Goal: Communication & Community: Connect with others

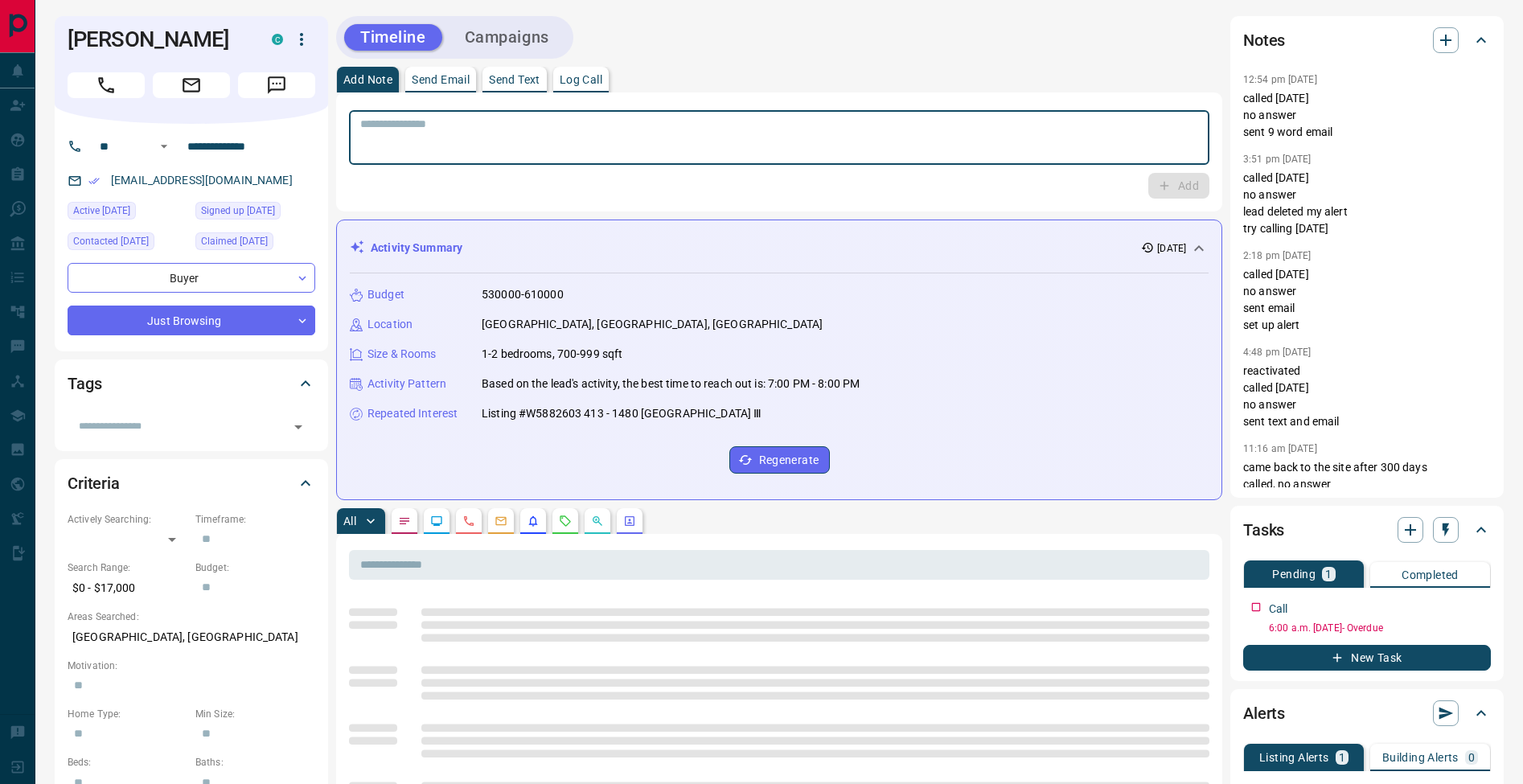
click at [677, 145] on textarea at bounding box center [779, 138] width 838 height 41
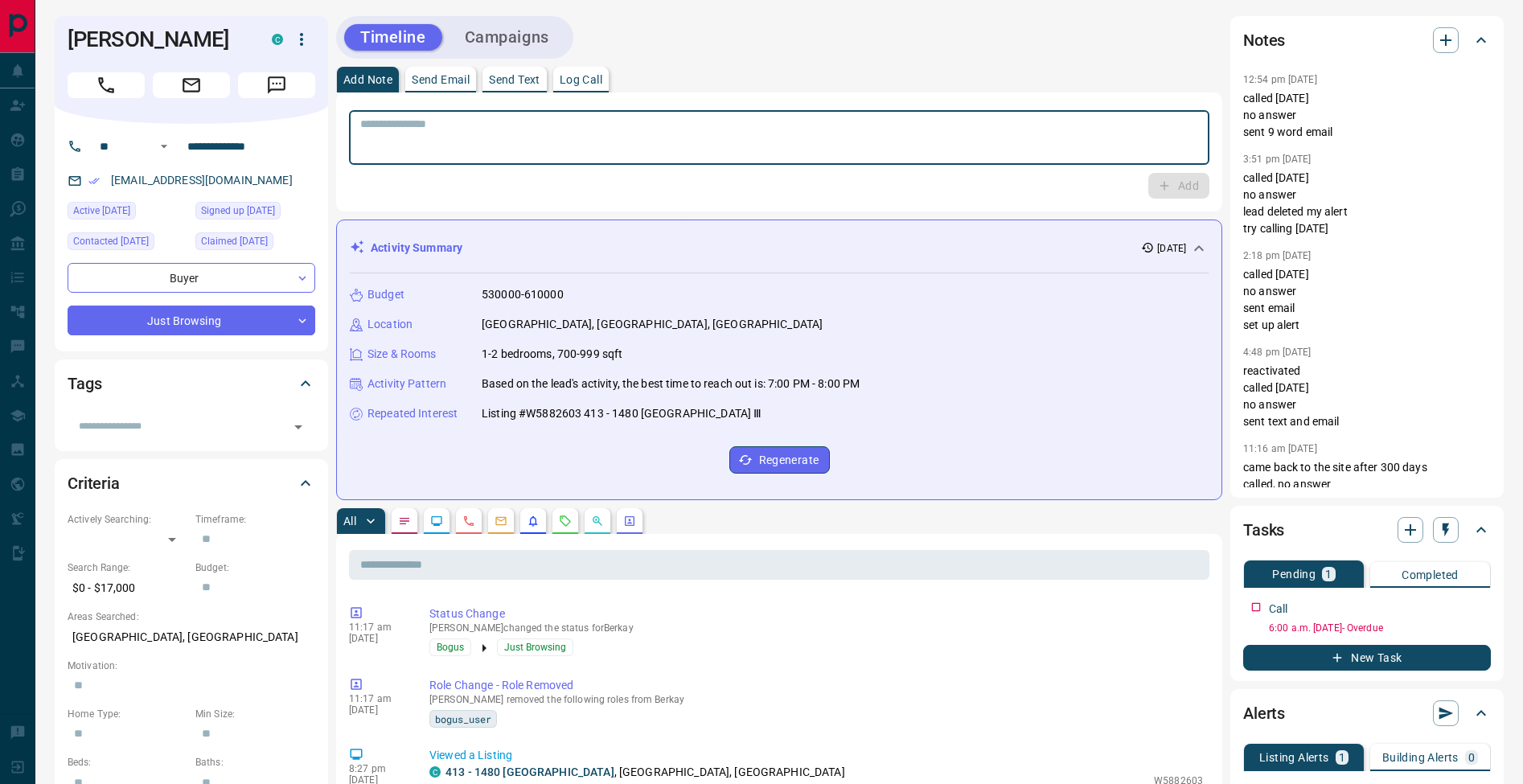
click at [582, 84] on p "Log Call" at bounding box center [581, 79] width 42 height 11
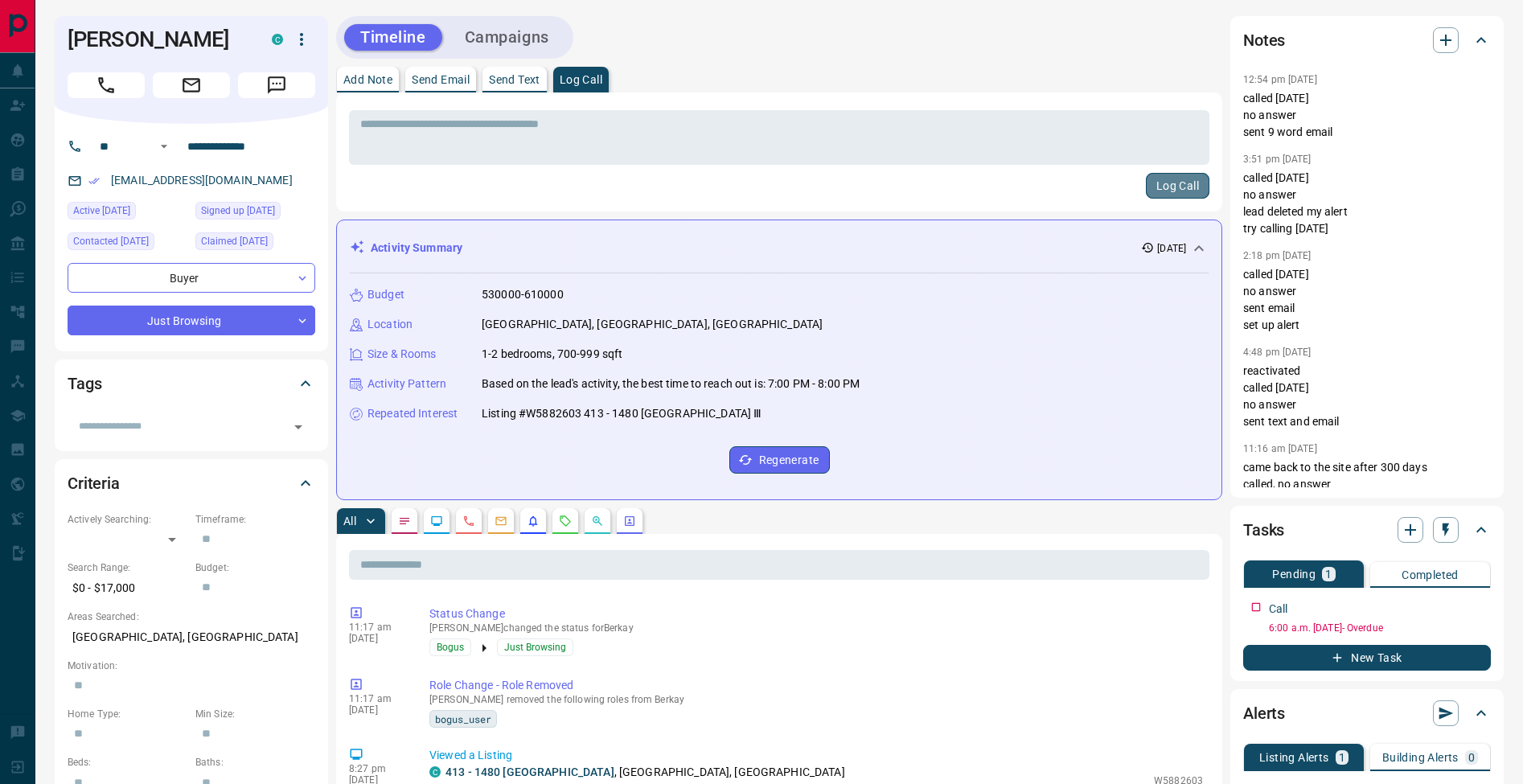
click at [1184, 191] on button "Log Call" at bounding box center [1177, 186] width 63 height 26
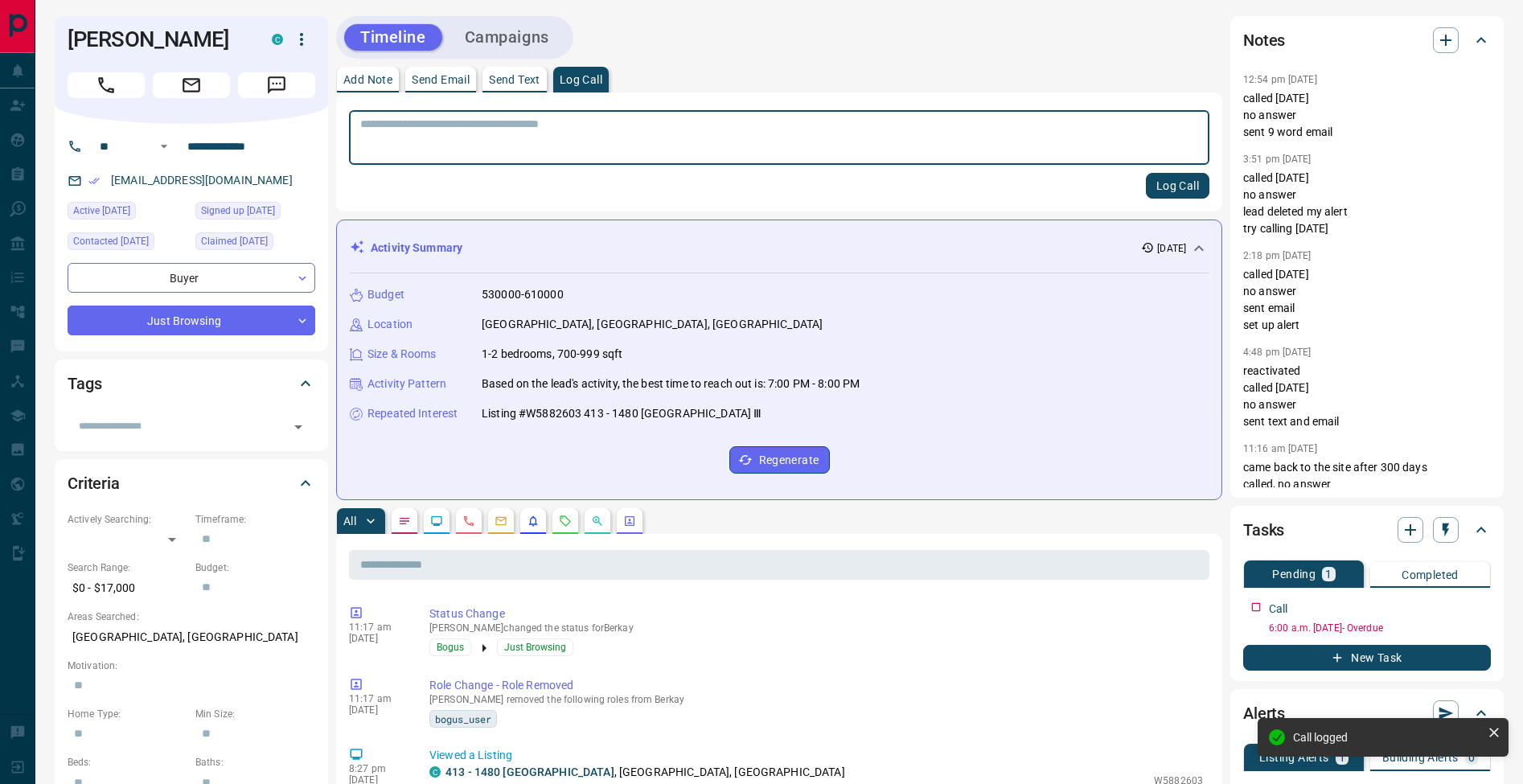
click at [374, 76] on p "Add Note" at bounding box center [368, 79] width 49 height 11
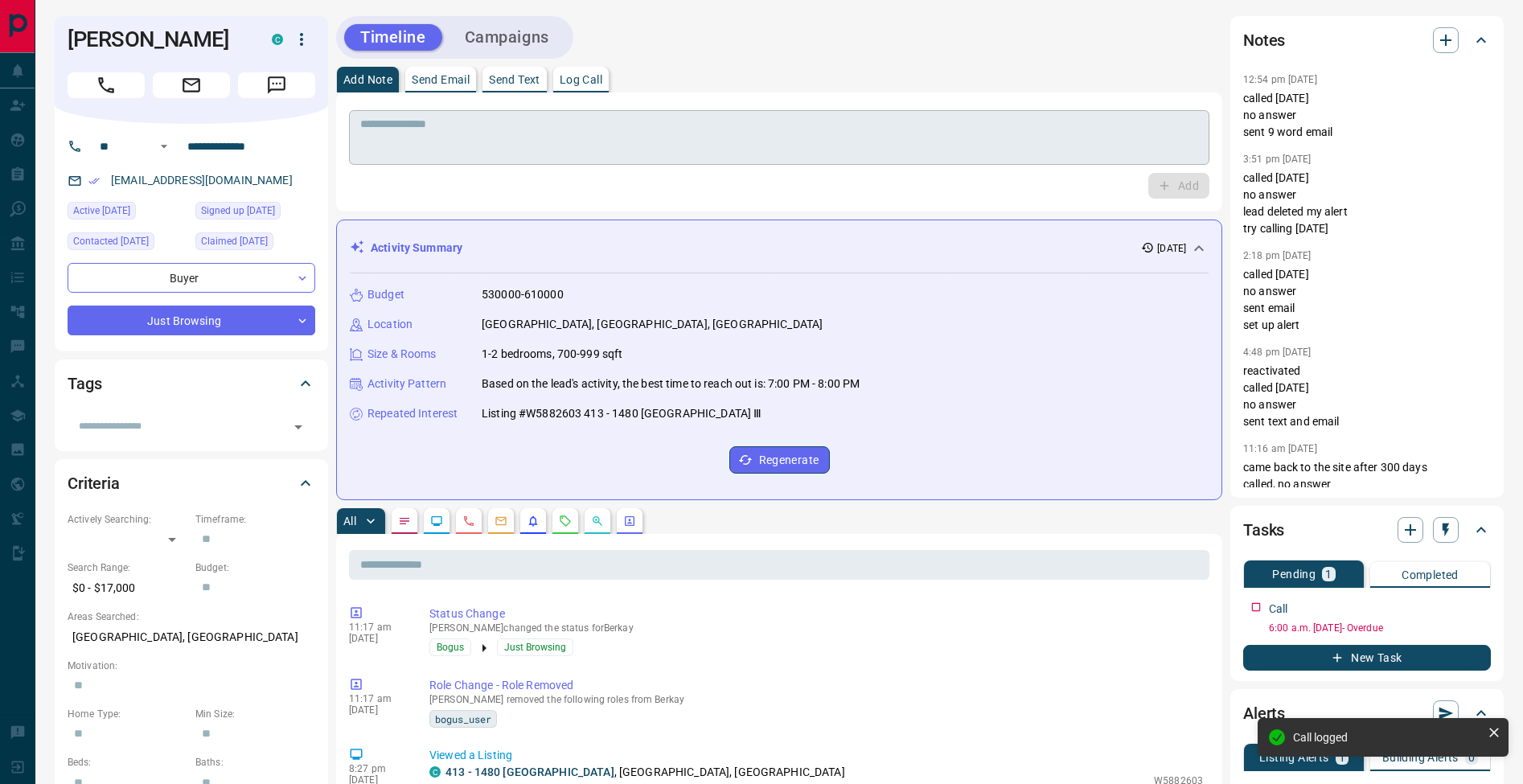
click at [409, 139] on textarea at bounding box center [779, 138] width 838 height 41
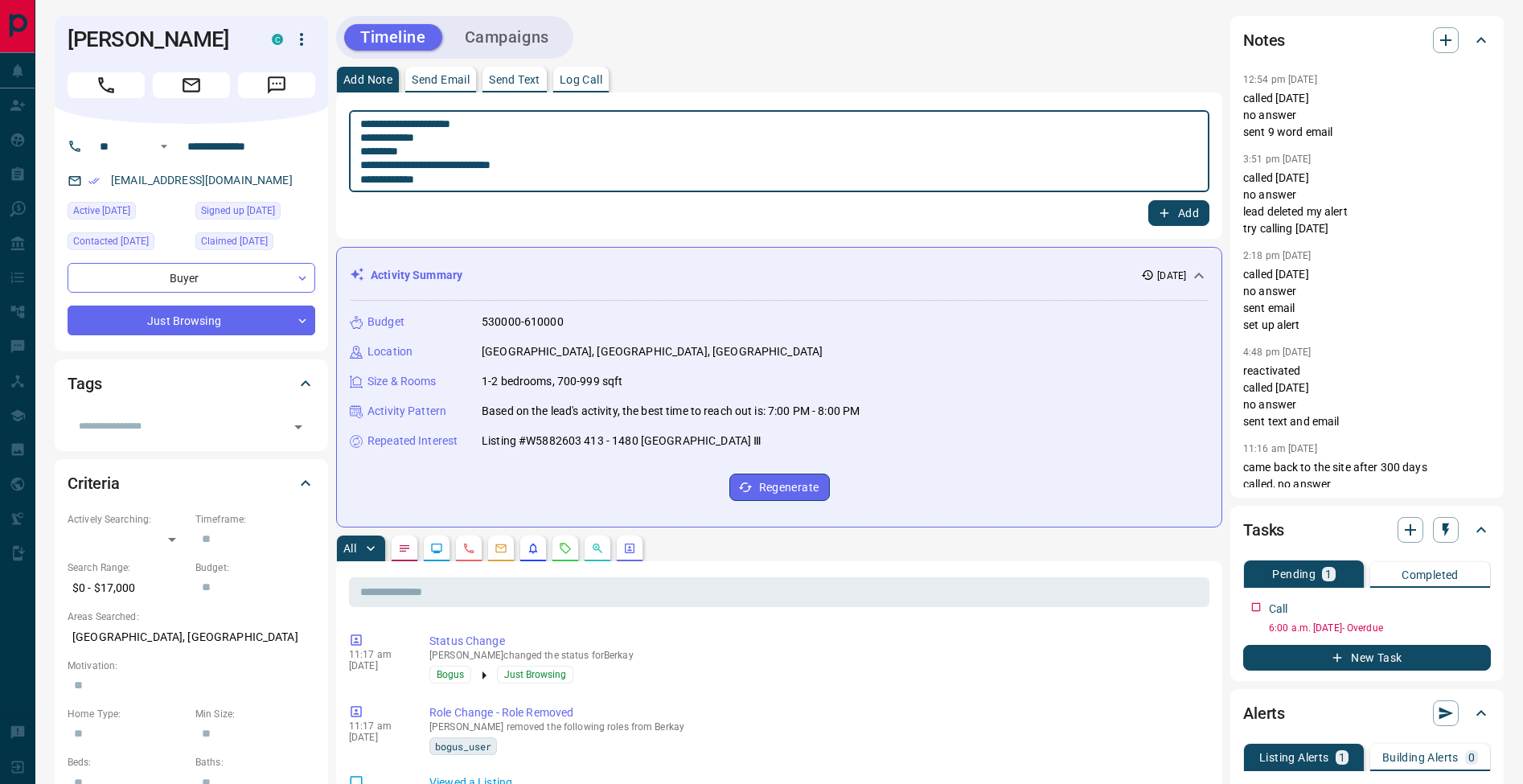
click at [366, 152] on textarea "**********" at bounding box center [779, 151] width 838 height 68
type textarea "**********"
click at [1190, 214] on button "Add" at bounding box center [1179, 213] width 61 height 26
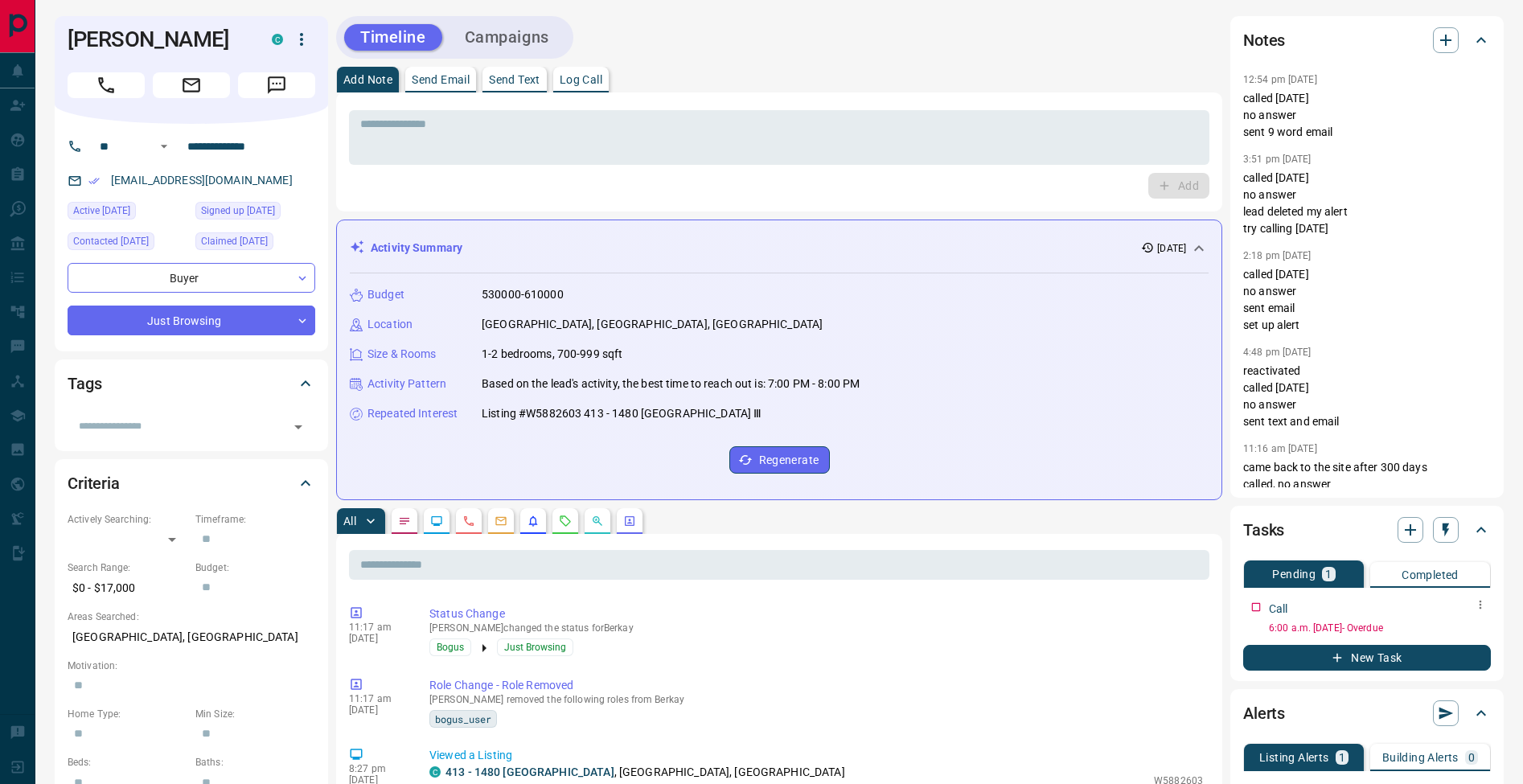
click at [1483, 604] on icon "button" at bounding box center [1480, 604] width 13 height 13
click at [1470, 638] on li "Edit" at bounding box center [1455, 635] width 71 height 24
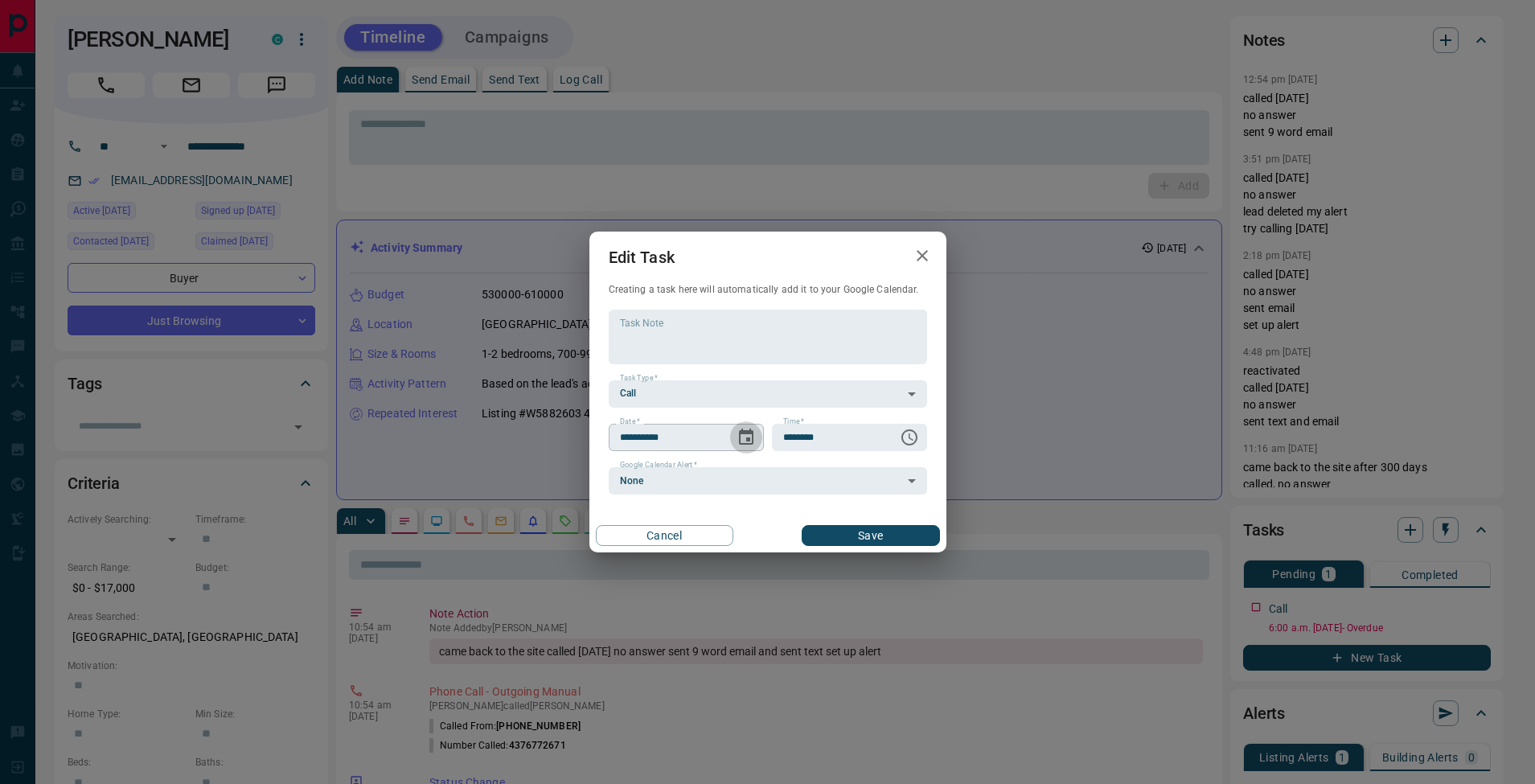
click at [747, 434] on icon "Choose date, selected date is Aug 14, 2025" at bounding box center [747, 437] width 20 height 20
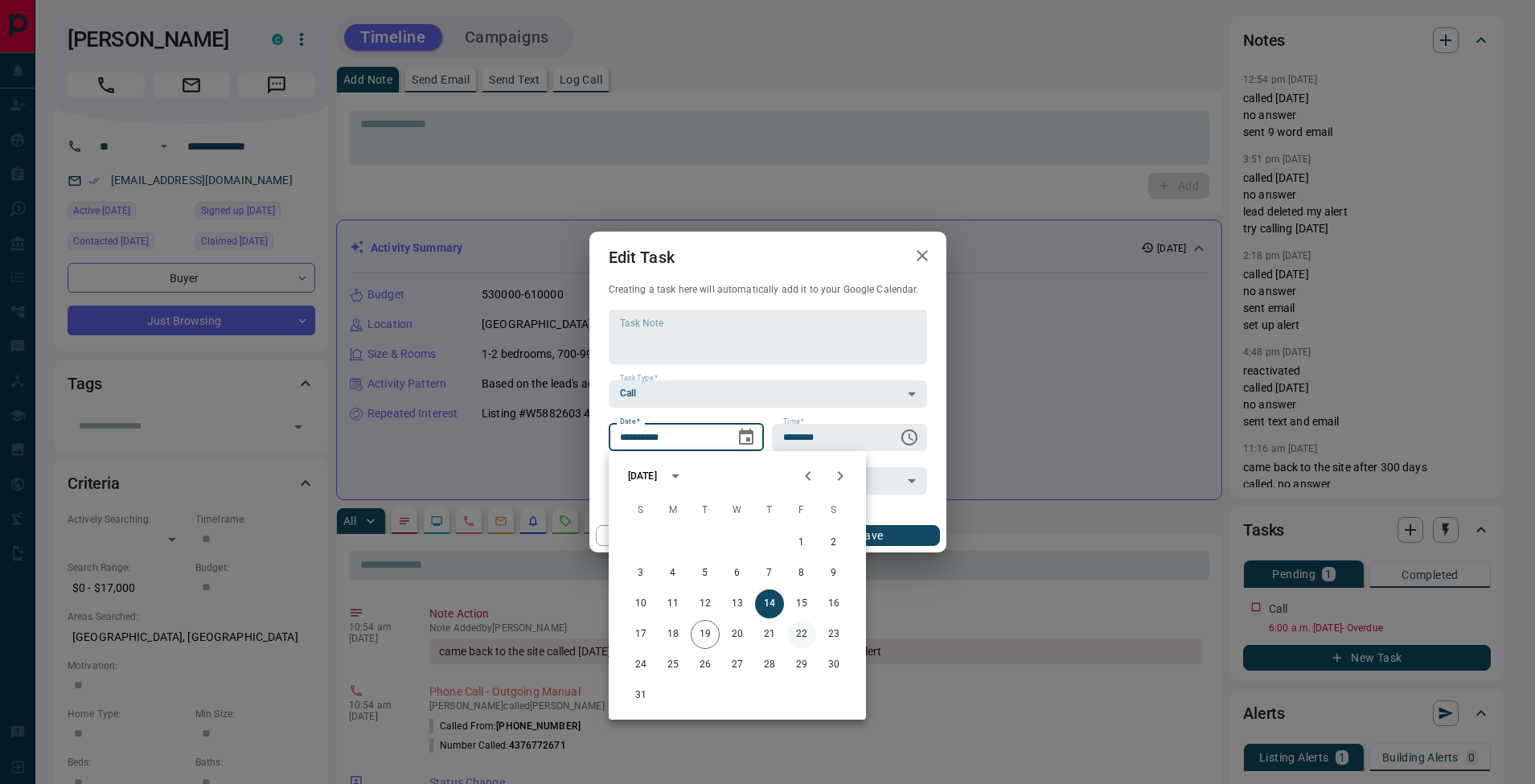
click at [804, 640] on button "22" at bounding box center [801, 634] width 29 height 29
type input "**********"
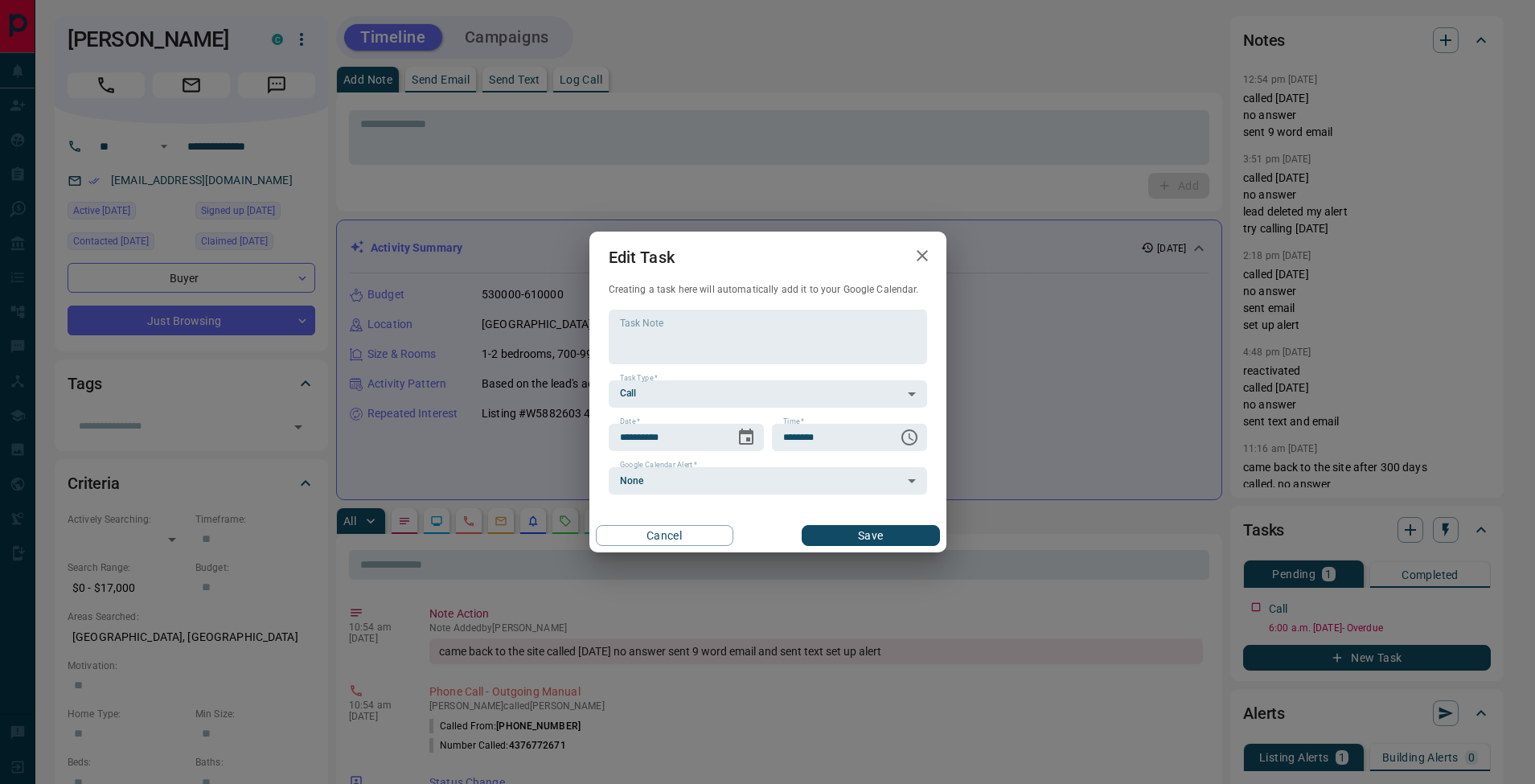
click at [897, 544] on button "Save" at bounding box center [870, 535] width 137 height 21
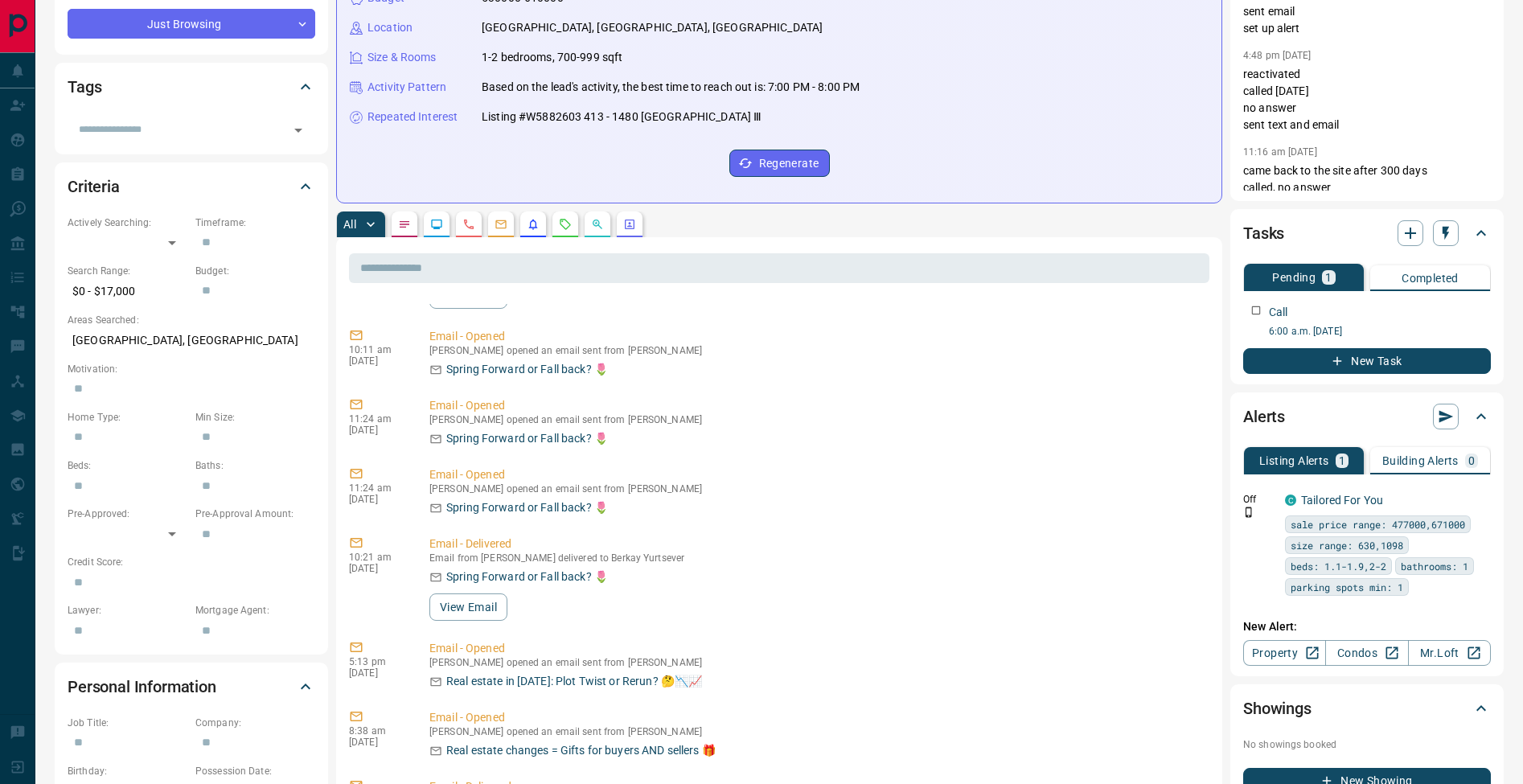
scroll to position [1239, 0]
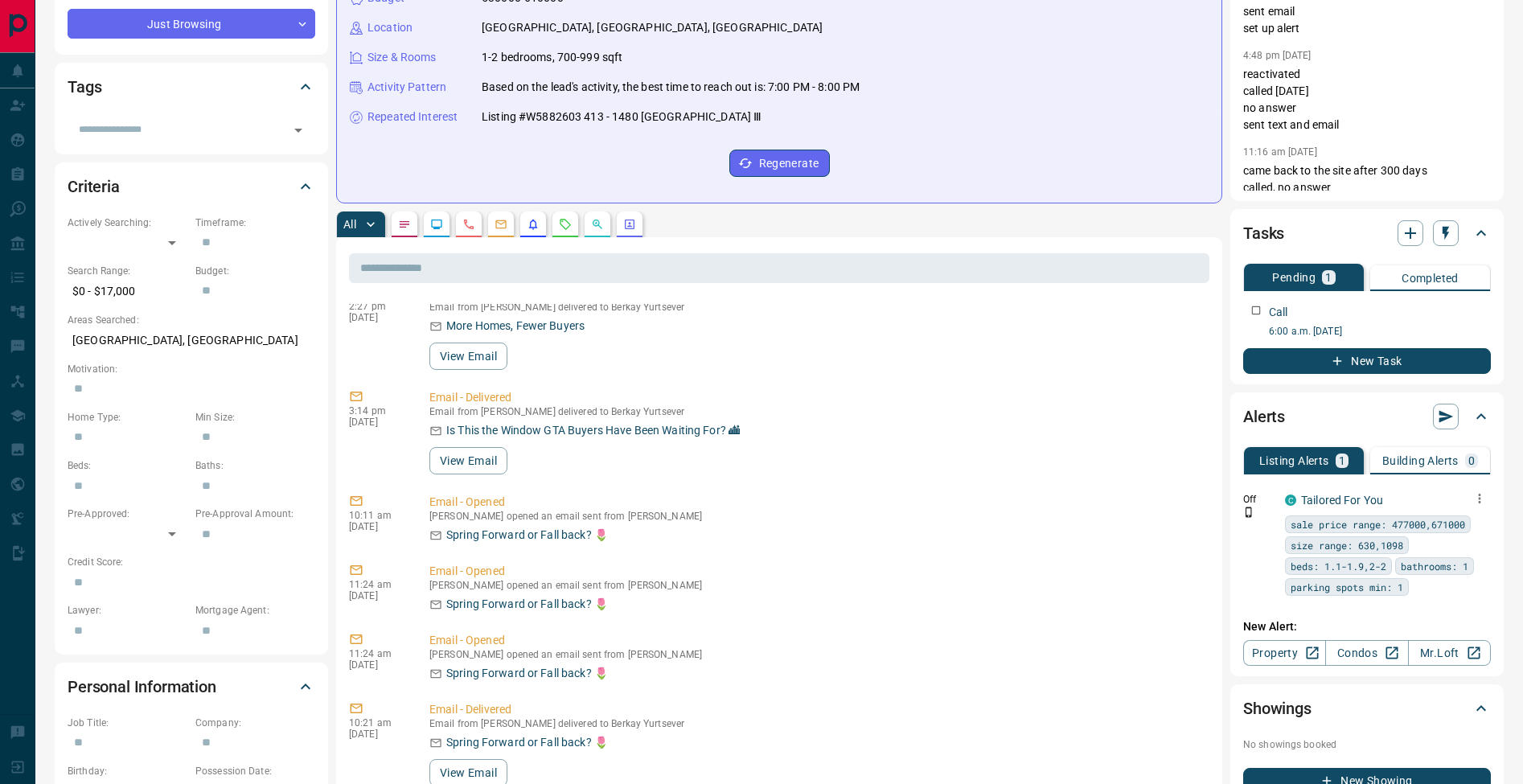
click at [1482, 500] on icon "button" at bounding box center [1480, 498] width 15 height 15
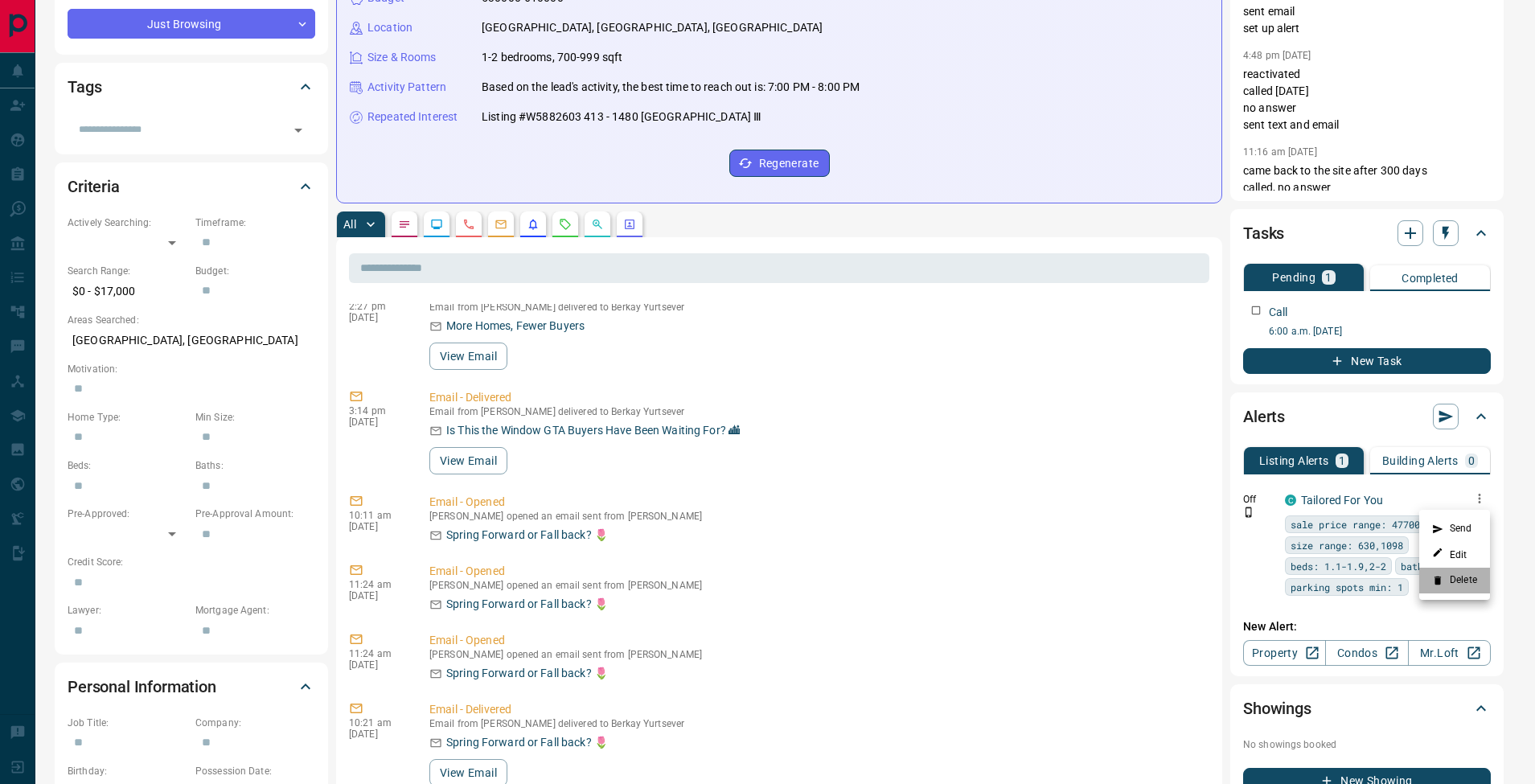
click at [1483, 579] on li "Delete" at bounding box center [1455, 581] width 71 height 26
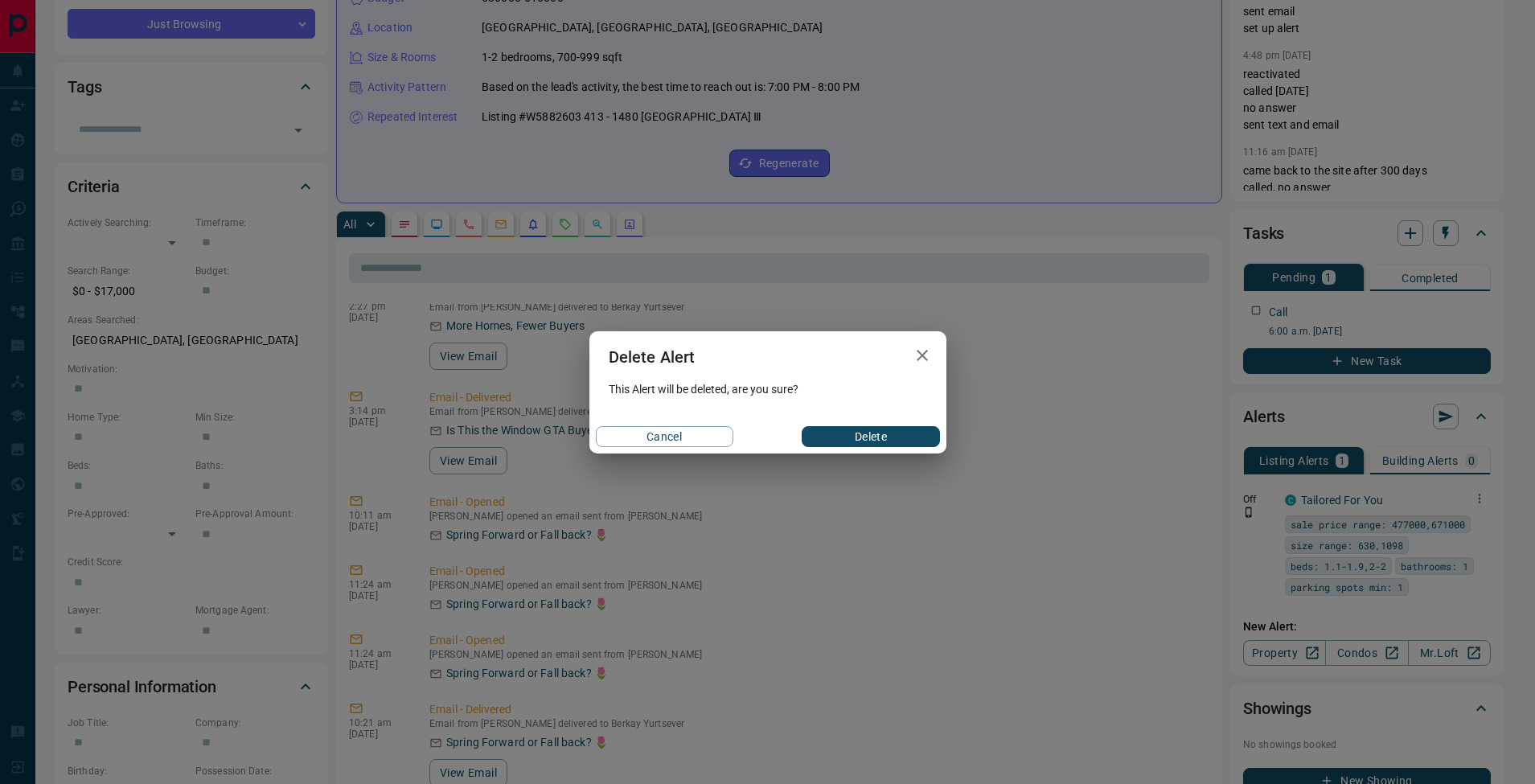
click at [905, 437] on button "Delete" at bounding box center [870, 436] width 137 height 21
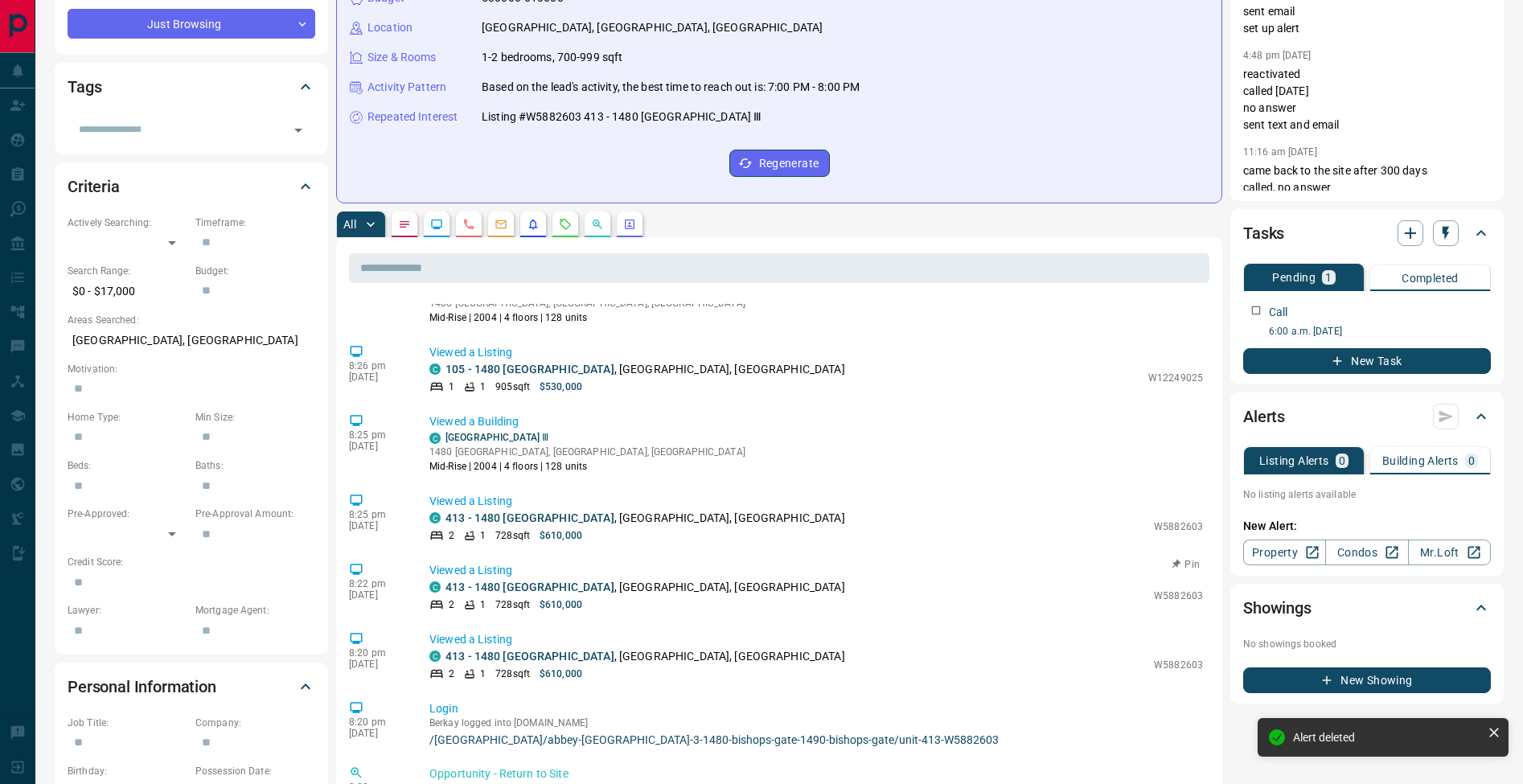
scroll to position [421, 0]
click at [517, 523] on link "413 - 1480 [GEOGRAPHIC_DATA]" at bounding box center [529, 520] width 169 height 13
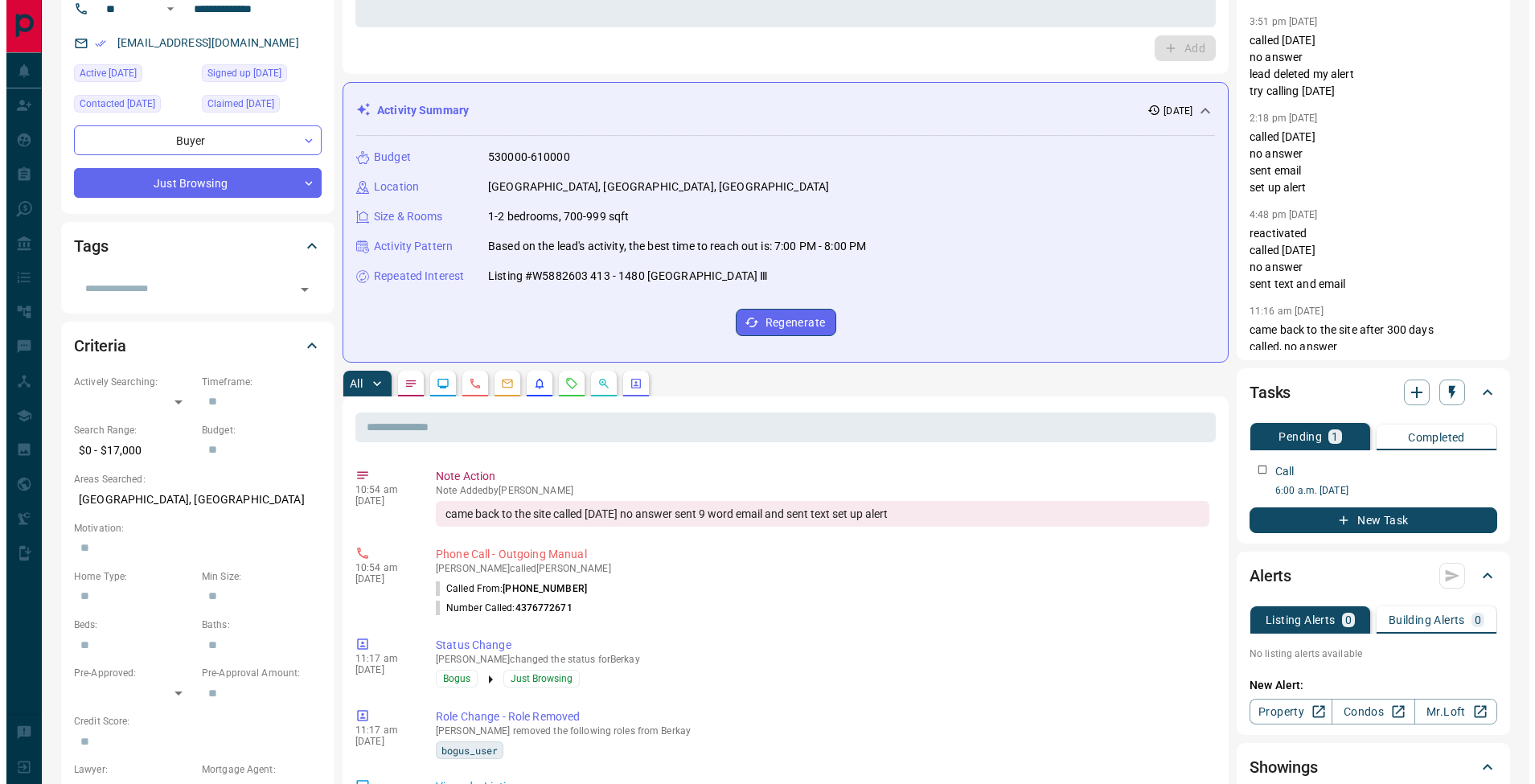
scroll to position [0, 0]
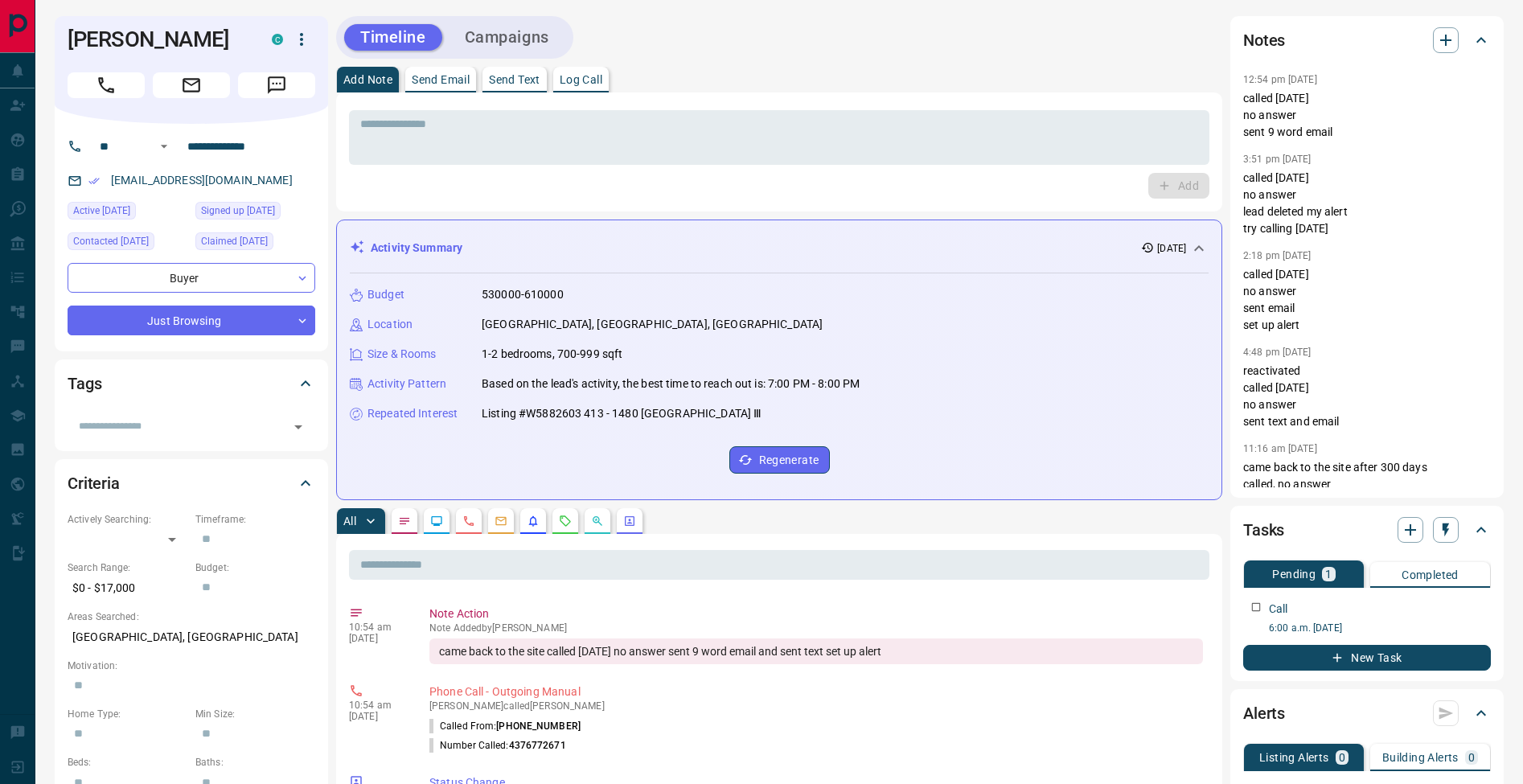
click at [524, 79] on p "Send Text" at bounding box center [515, 79] width 51 height 11
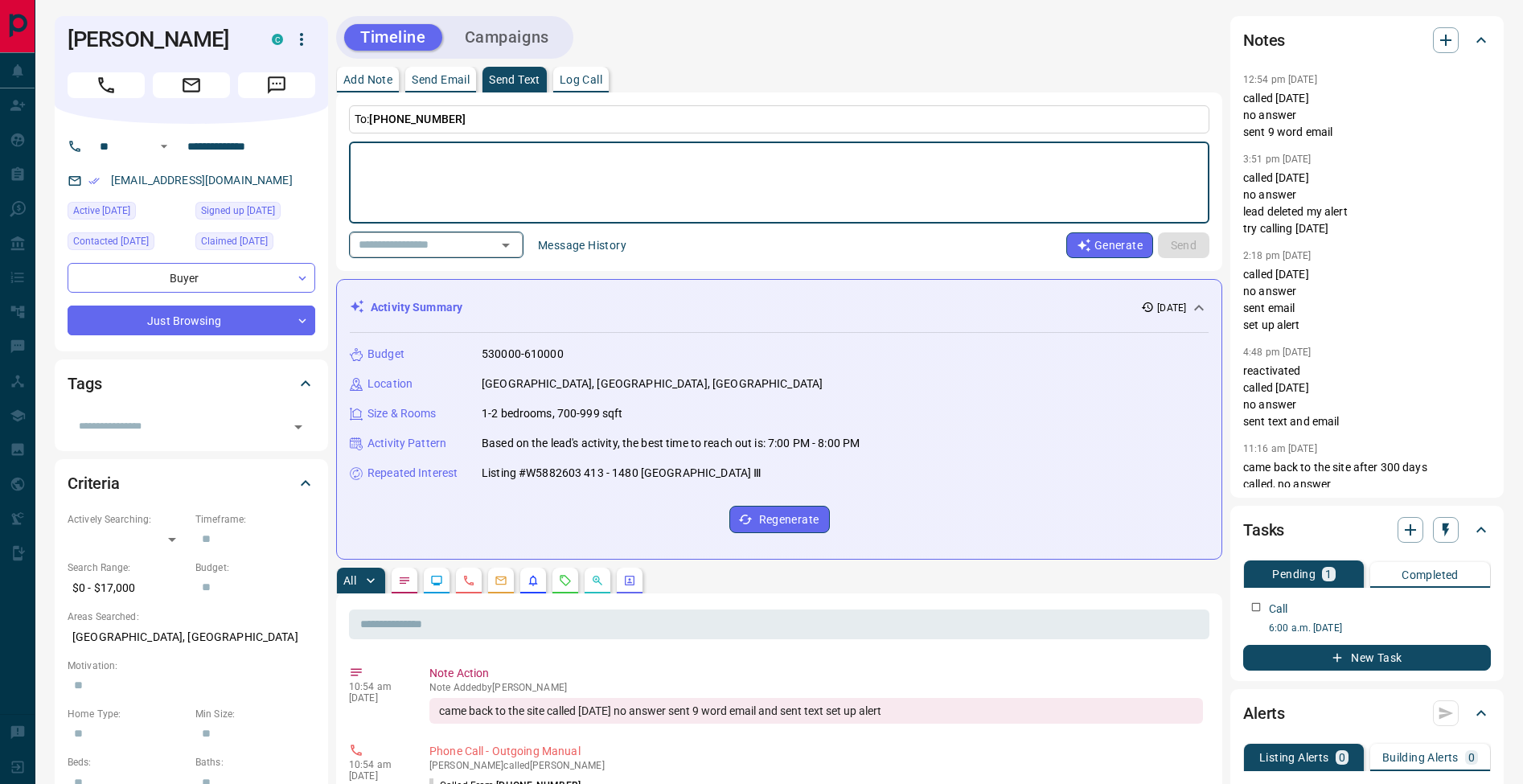
click at [510, 245] on icon "Open" at bounding box center [506, 246] width 8 height 4
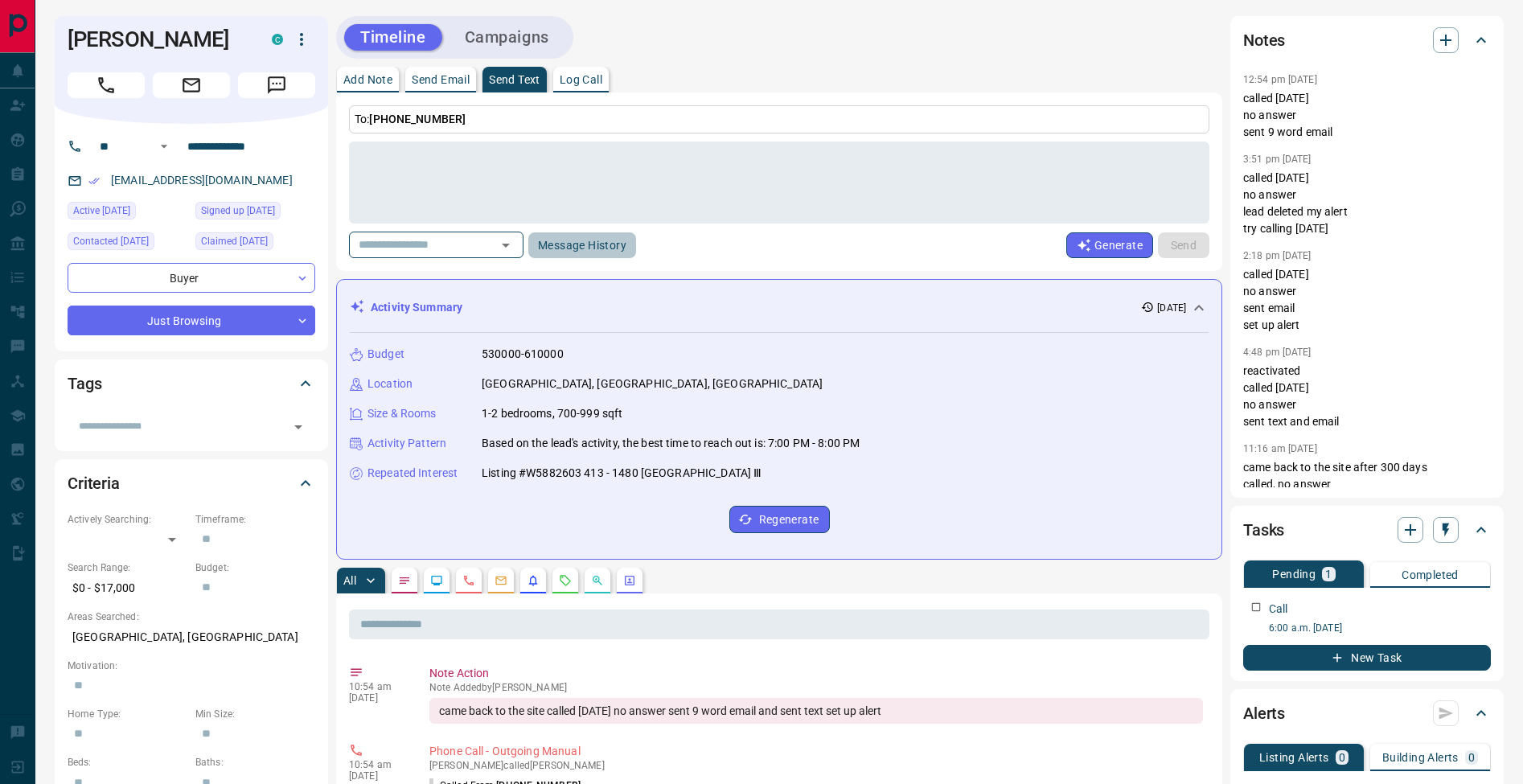
click at [595, 246] on button "Message History" at bounding box center [582, 245] width 108 height 26
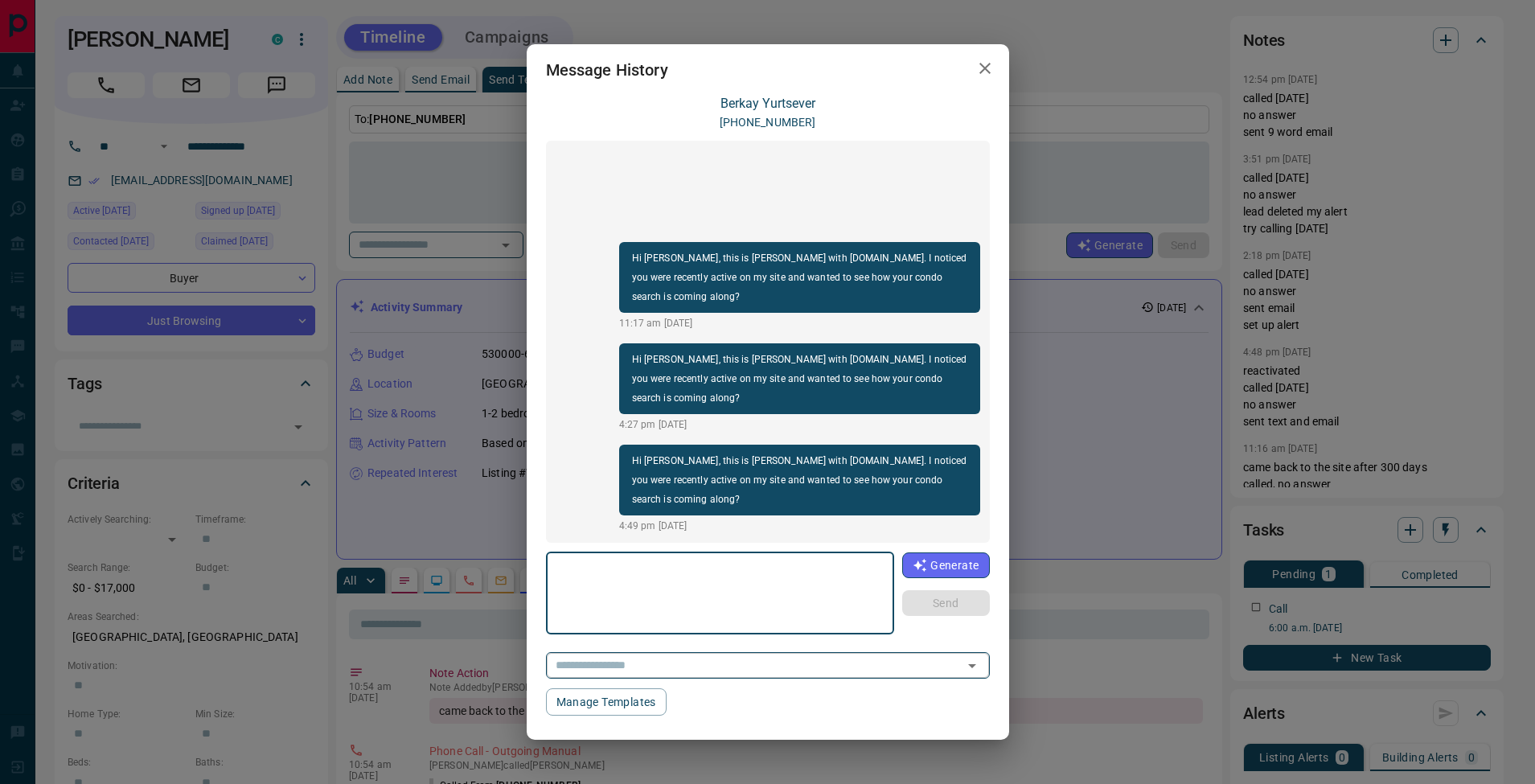
click at [979, 661] on icon "Open" at bounding box center [973, 666] width 20 height 20
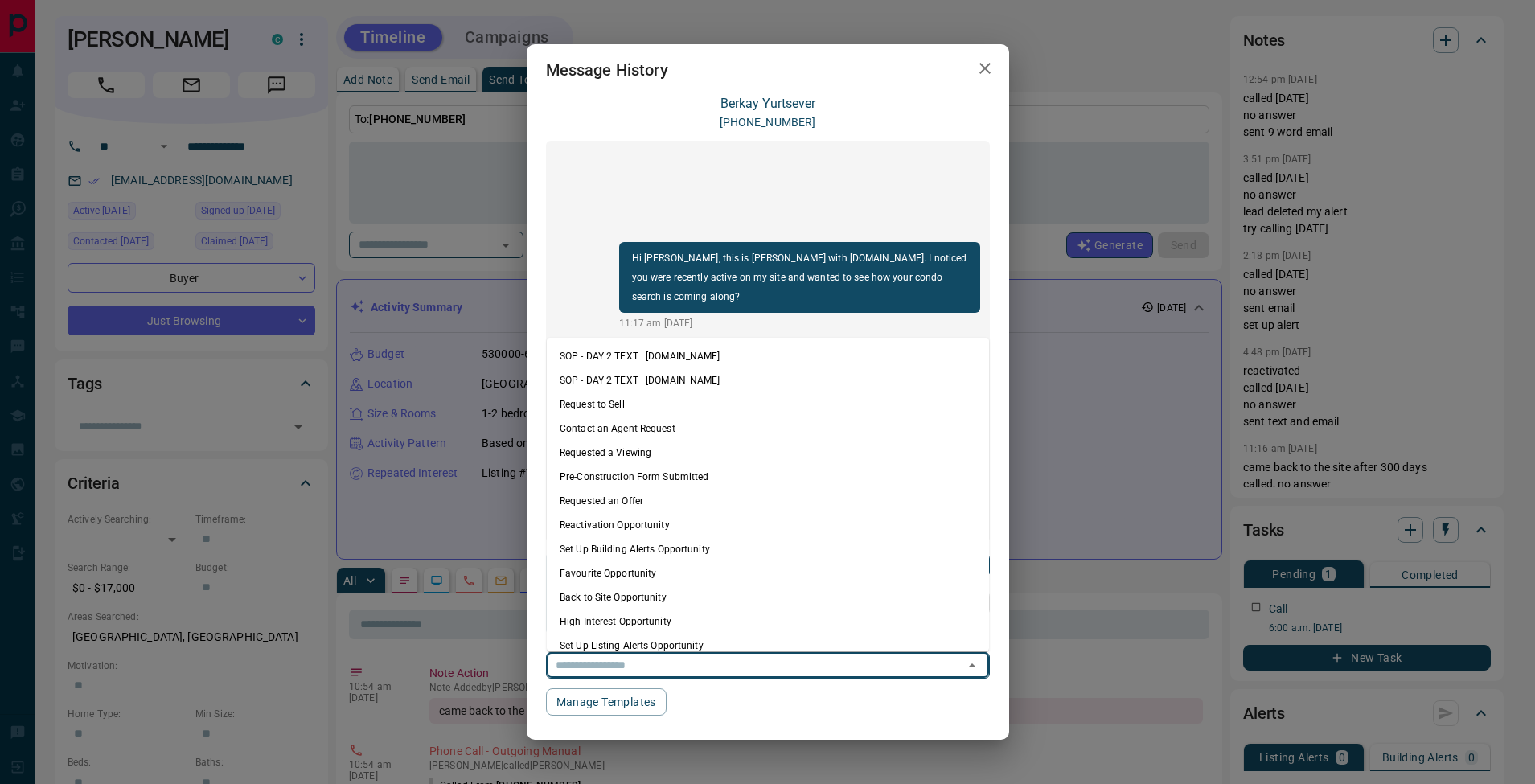
scroll to position [85, 0]
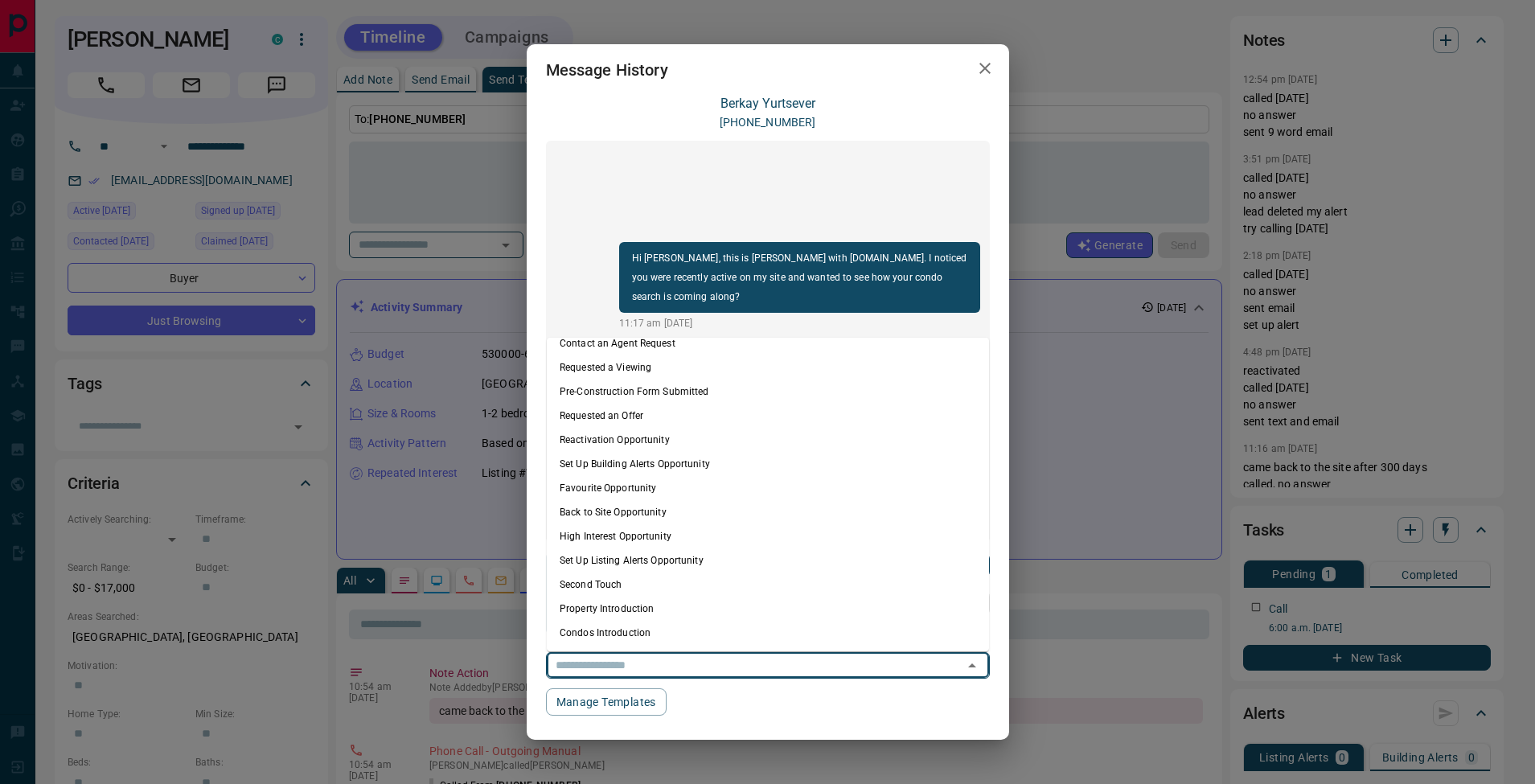
click at [697, 641] on li "Condos Introduction" at bounding box center [768, 633] width 443 height 24
type textarea "**********"
type input "**********"
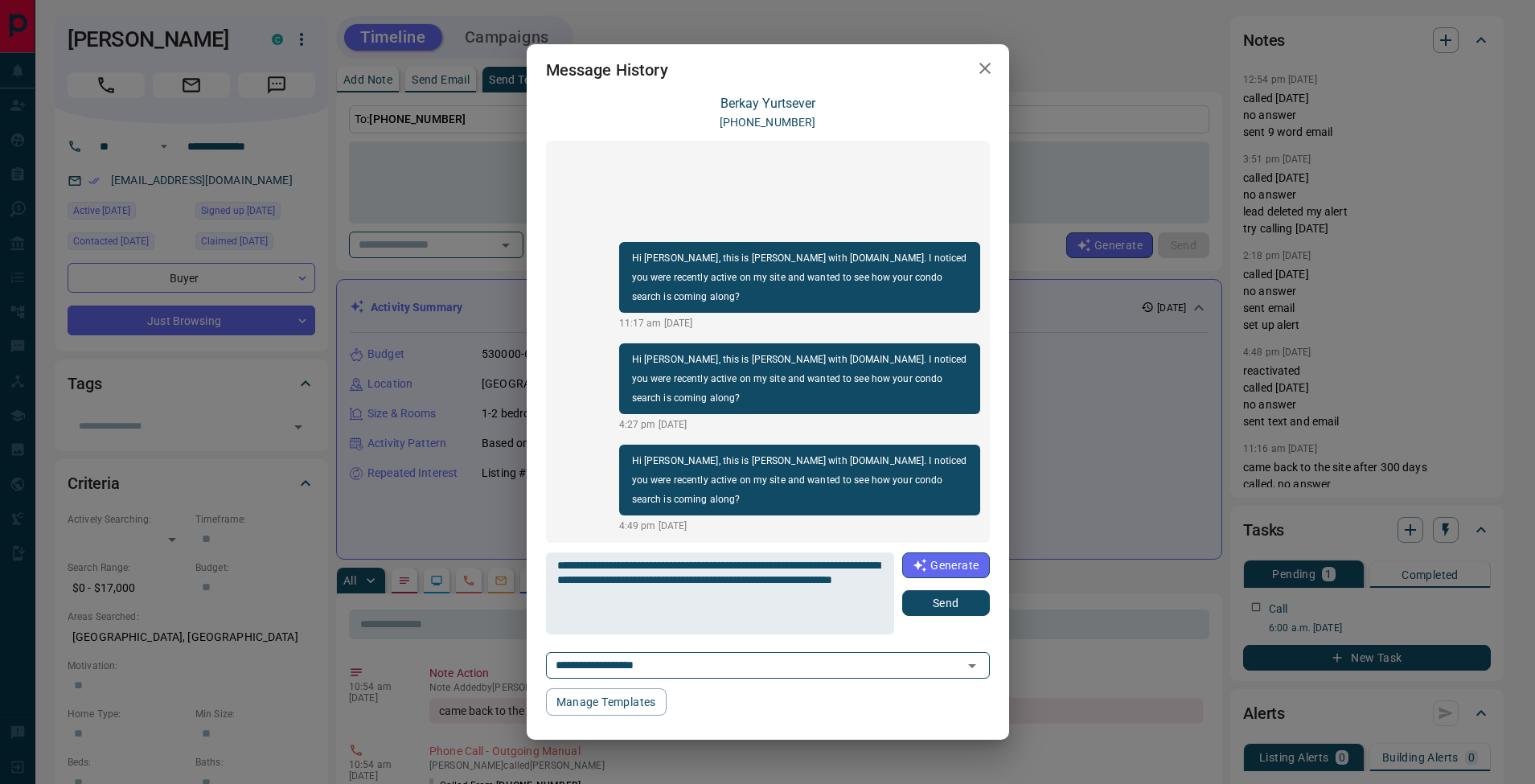
click at [959, 608] on button "Send" at bounding box center [946, 603] width 87 height 26
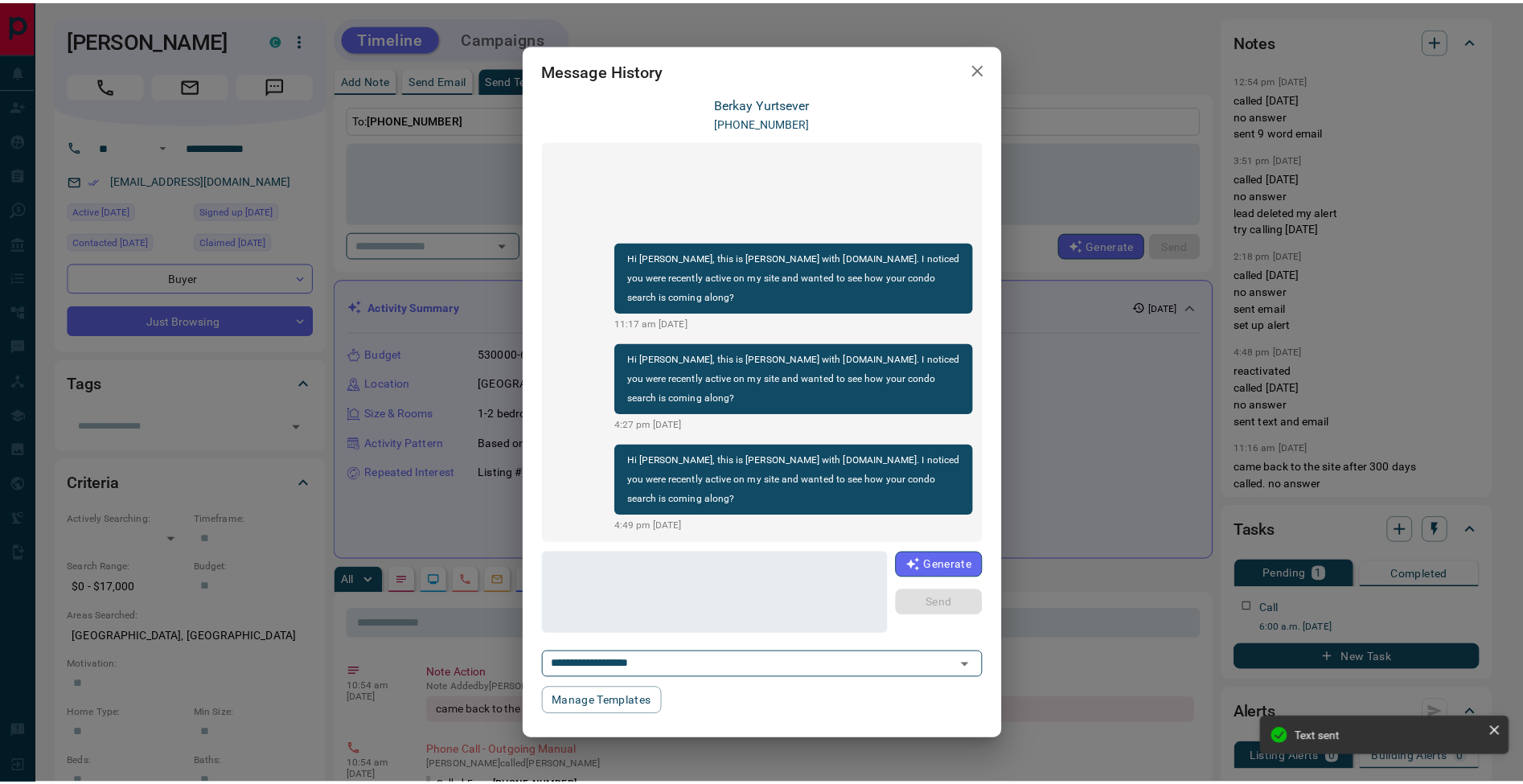
scroll to position [10, 0]
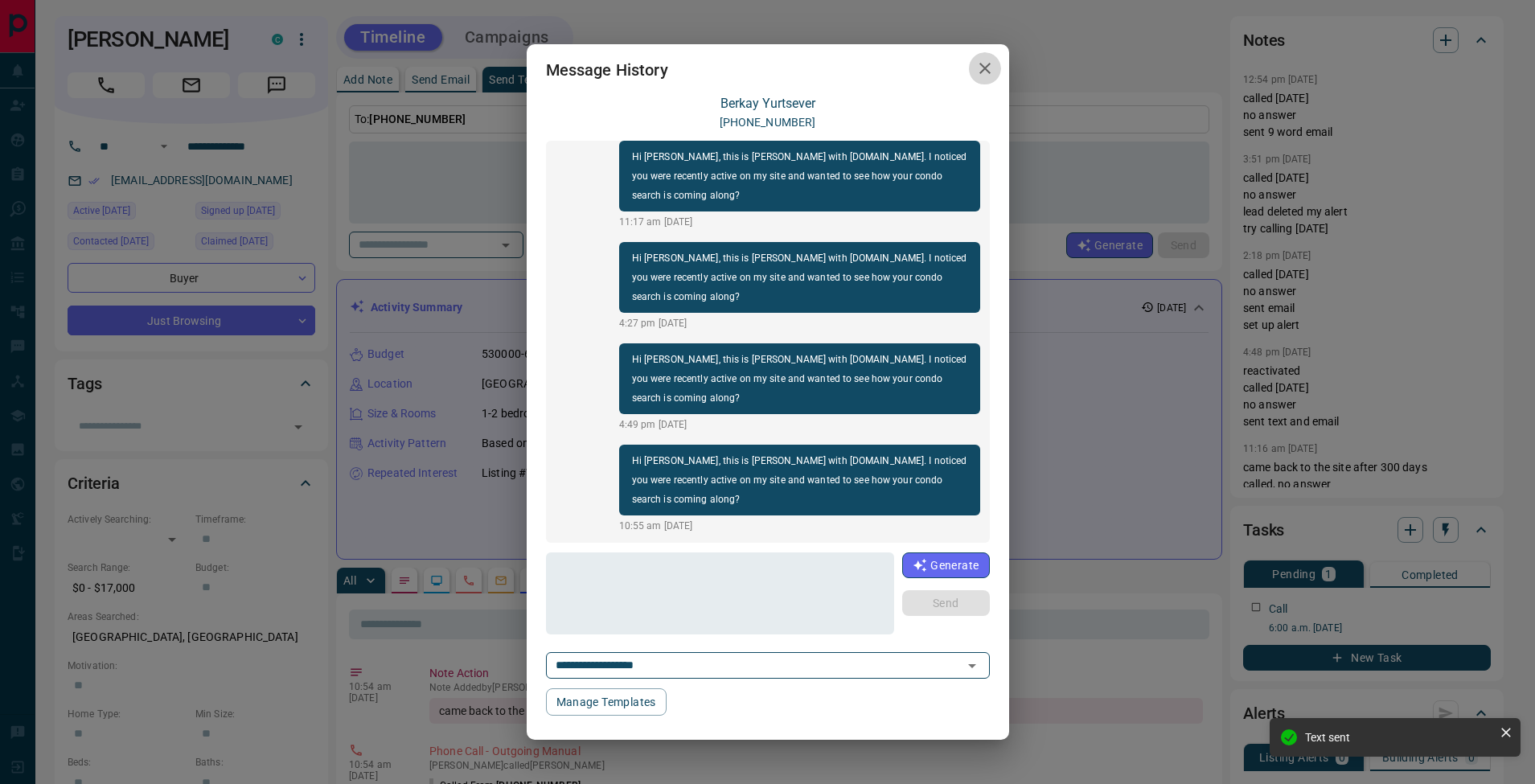
click at [979, 67] on icon "button" at bounding box center [986, 68] width 20 height 20
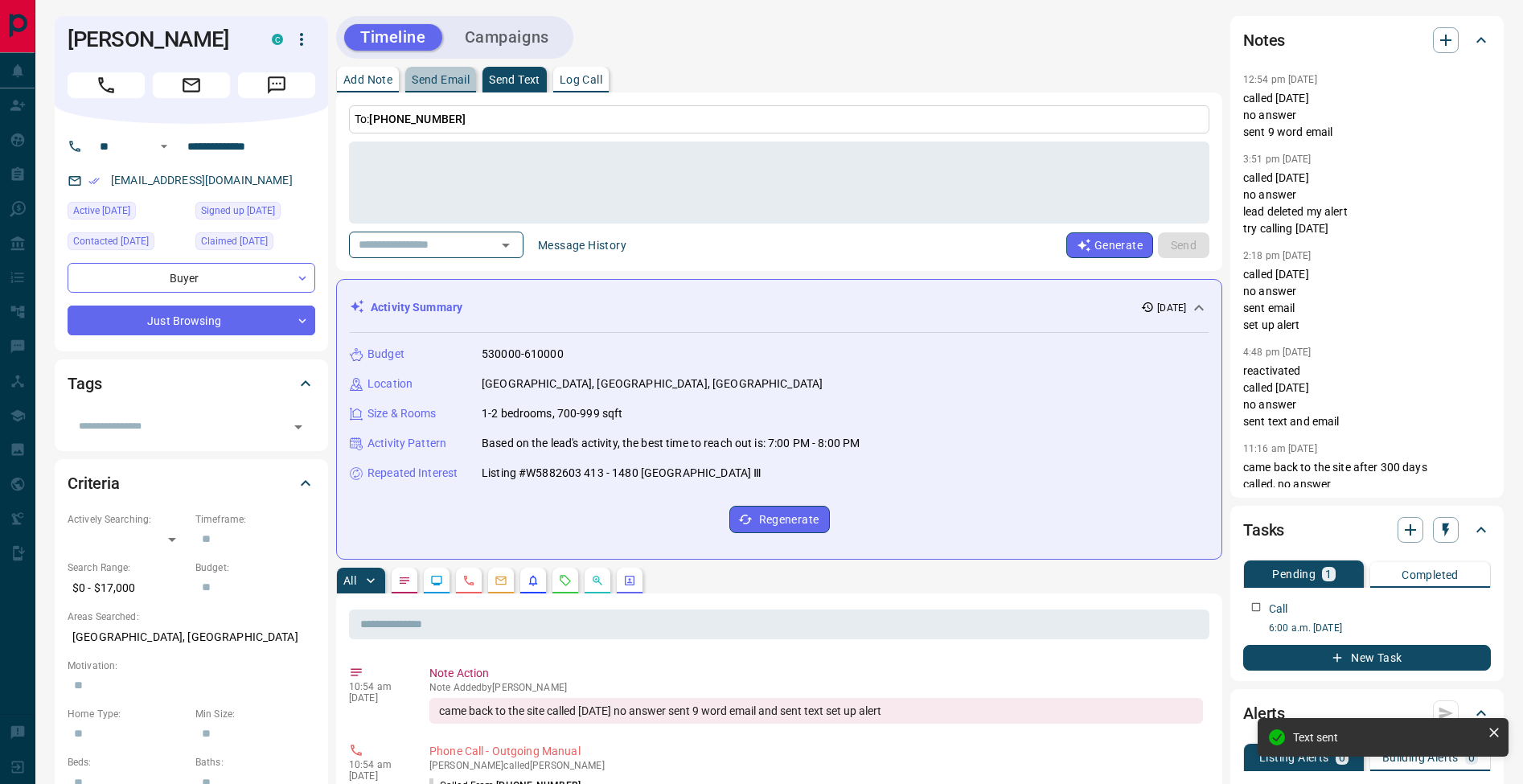
click at [457, 84] on p "Send Email" at bounding box center [441, 79] width 58 height 11
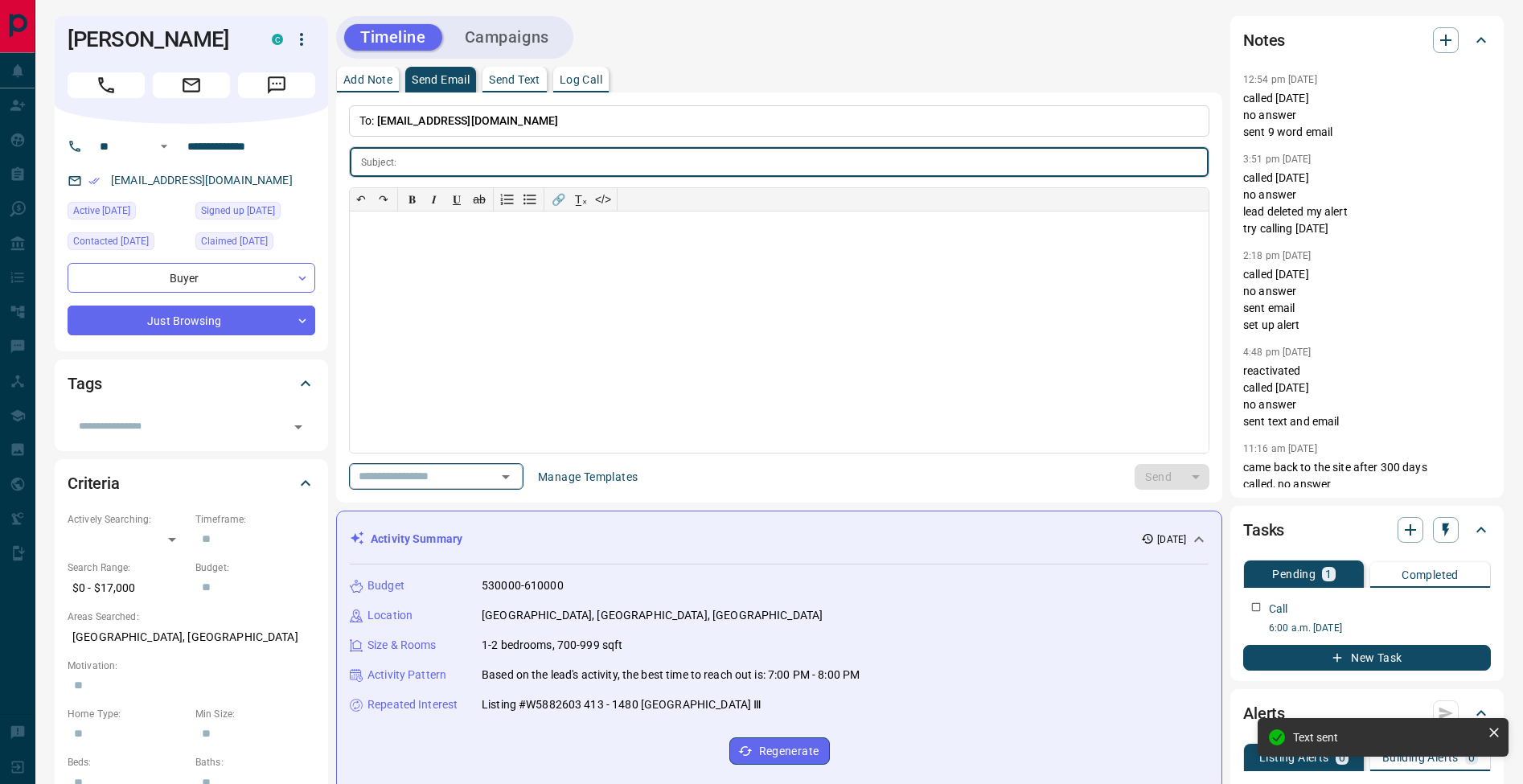
click at [516, 484] on icon "Open" at bounding box center [506, 477] width 20 height 20
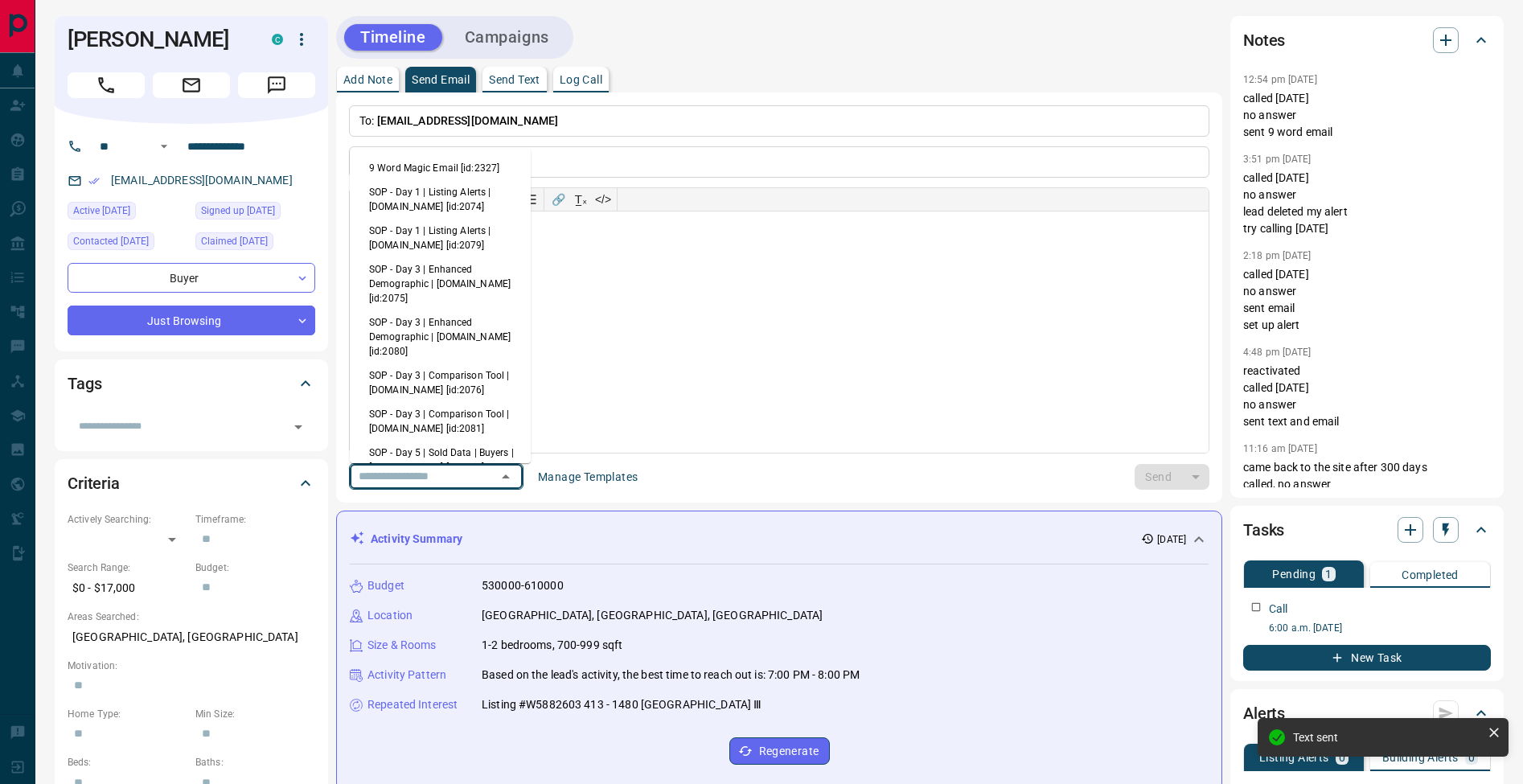
click at [441, 163] on li "9 Word Magic Email [id:2327]" at bounding box center [440, 168] width 181 height 24
type input "******"
type input "**********"
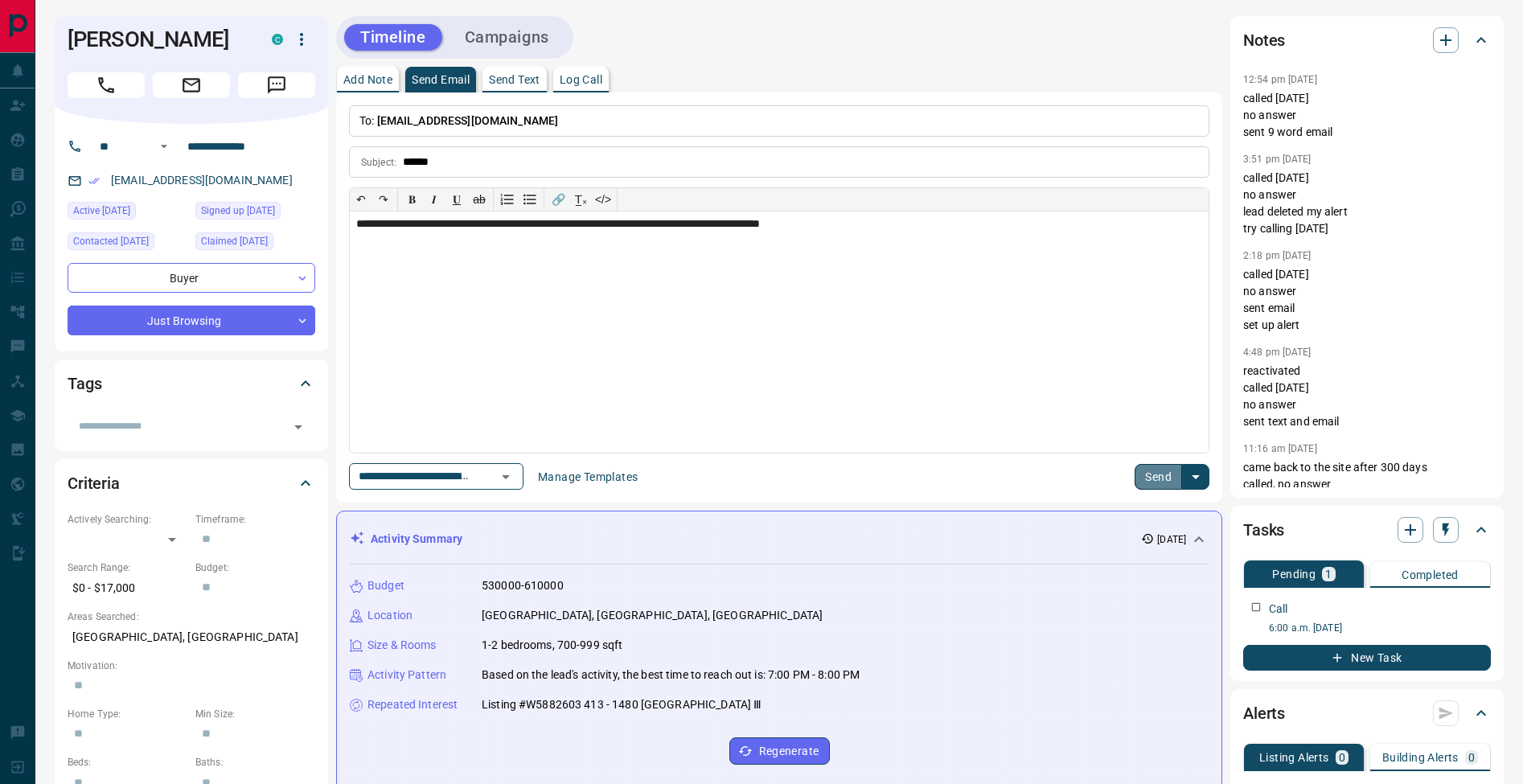
click at [1151, 472] on button "Send" at bounding box center [1159, 477] width 47 height 26
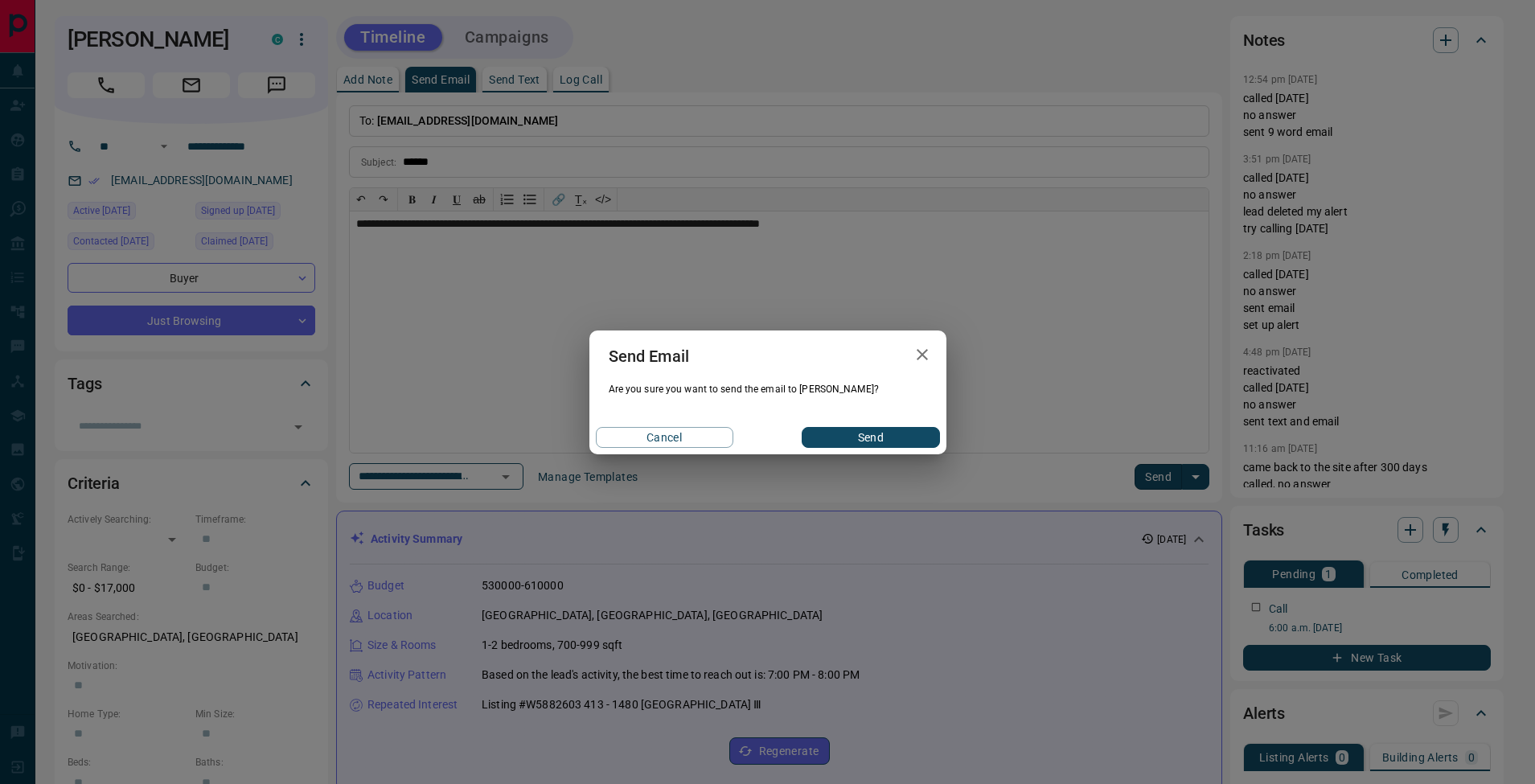
click at [894, 443] on button "Send" at bounding box center [870, 436] width 137 height 21
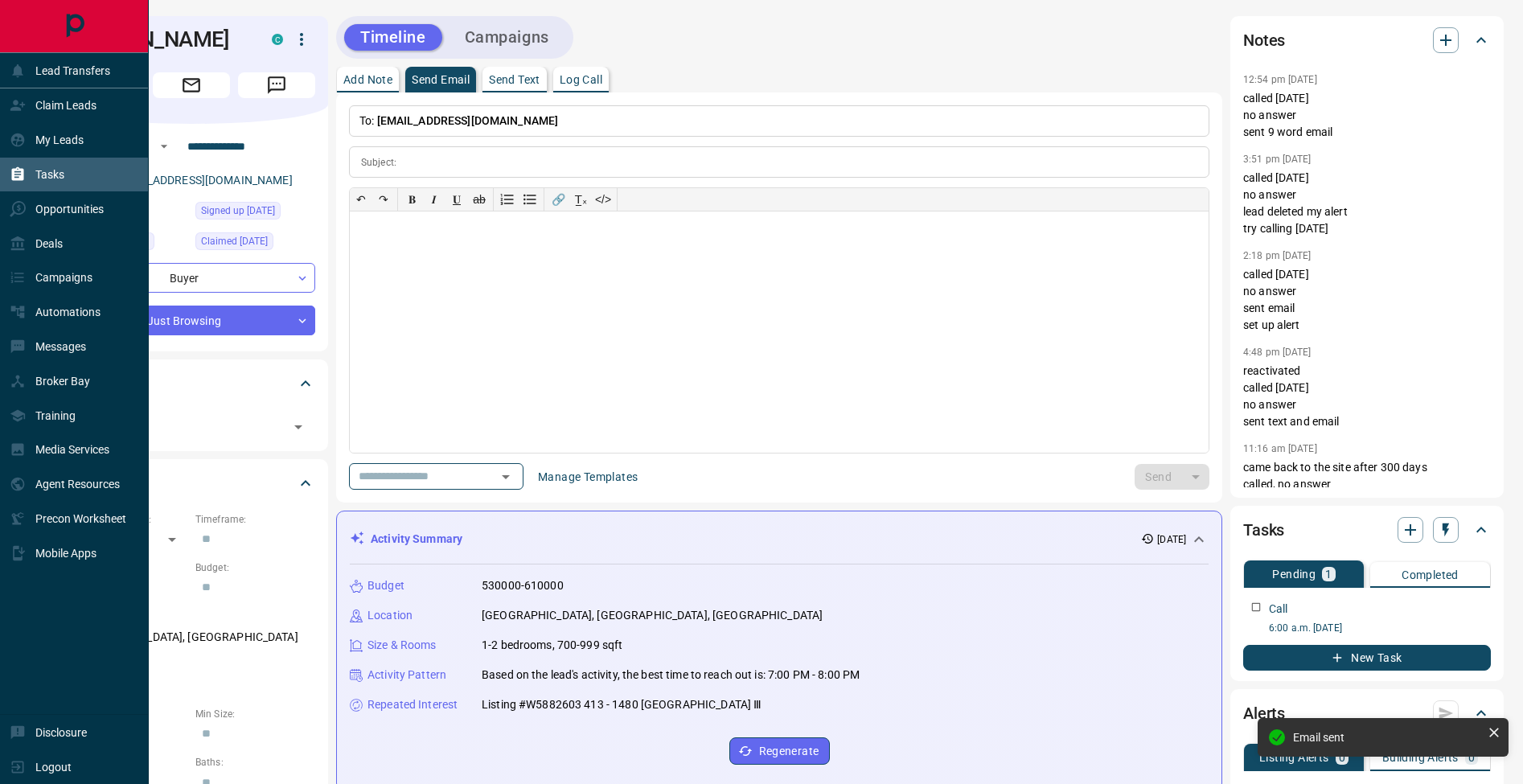
click at [9, 172] on div "Tasks" at bounding box center [74, 175] width 149 height 35
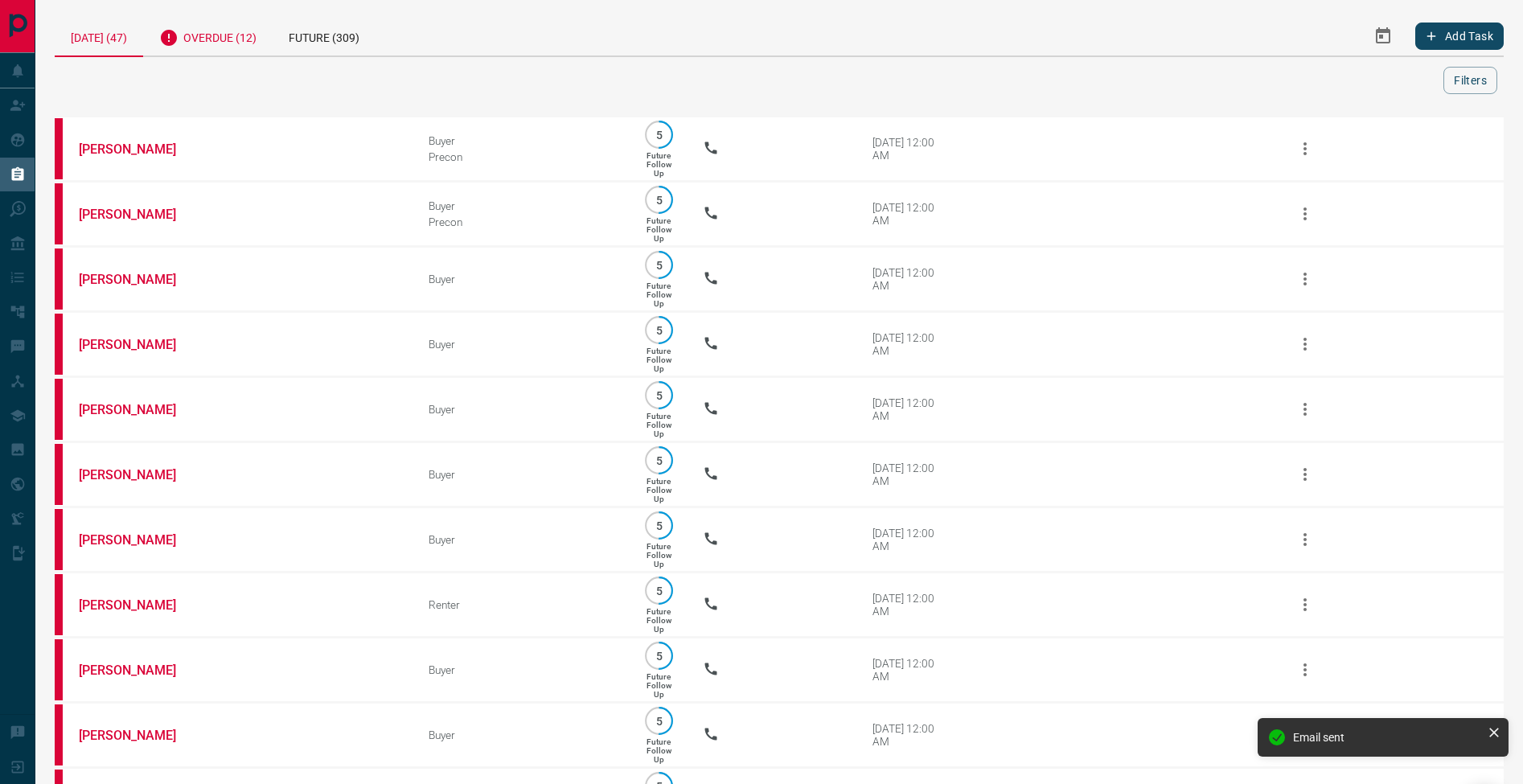
click at [239, 43] on div "Overdue (12)" at bounding box center [207, 36] width 129 height 39
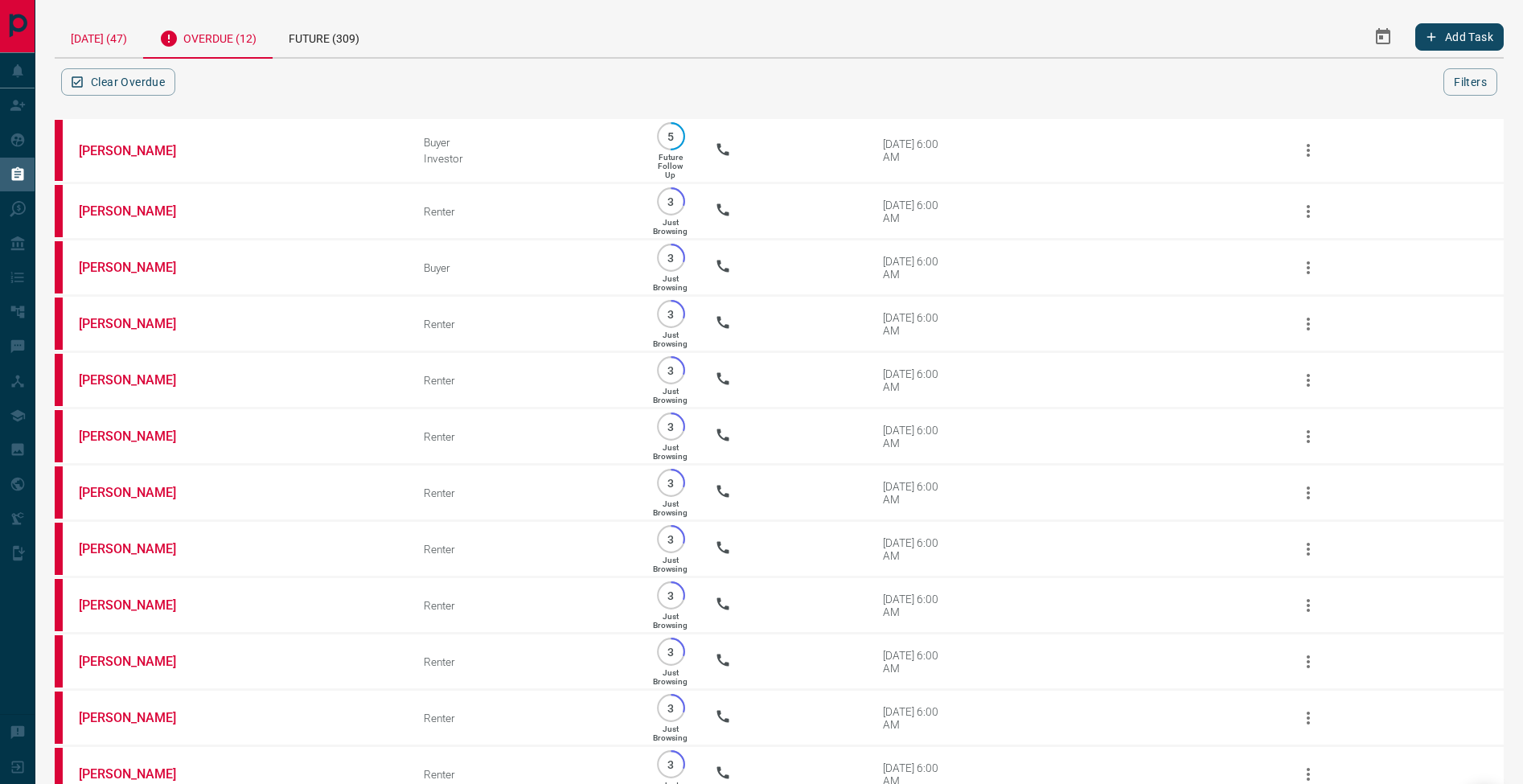
click at [80, 33] on div "[DATE] (47)" at bounding box center [99, 37] width 89 height 41
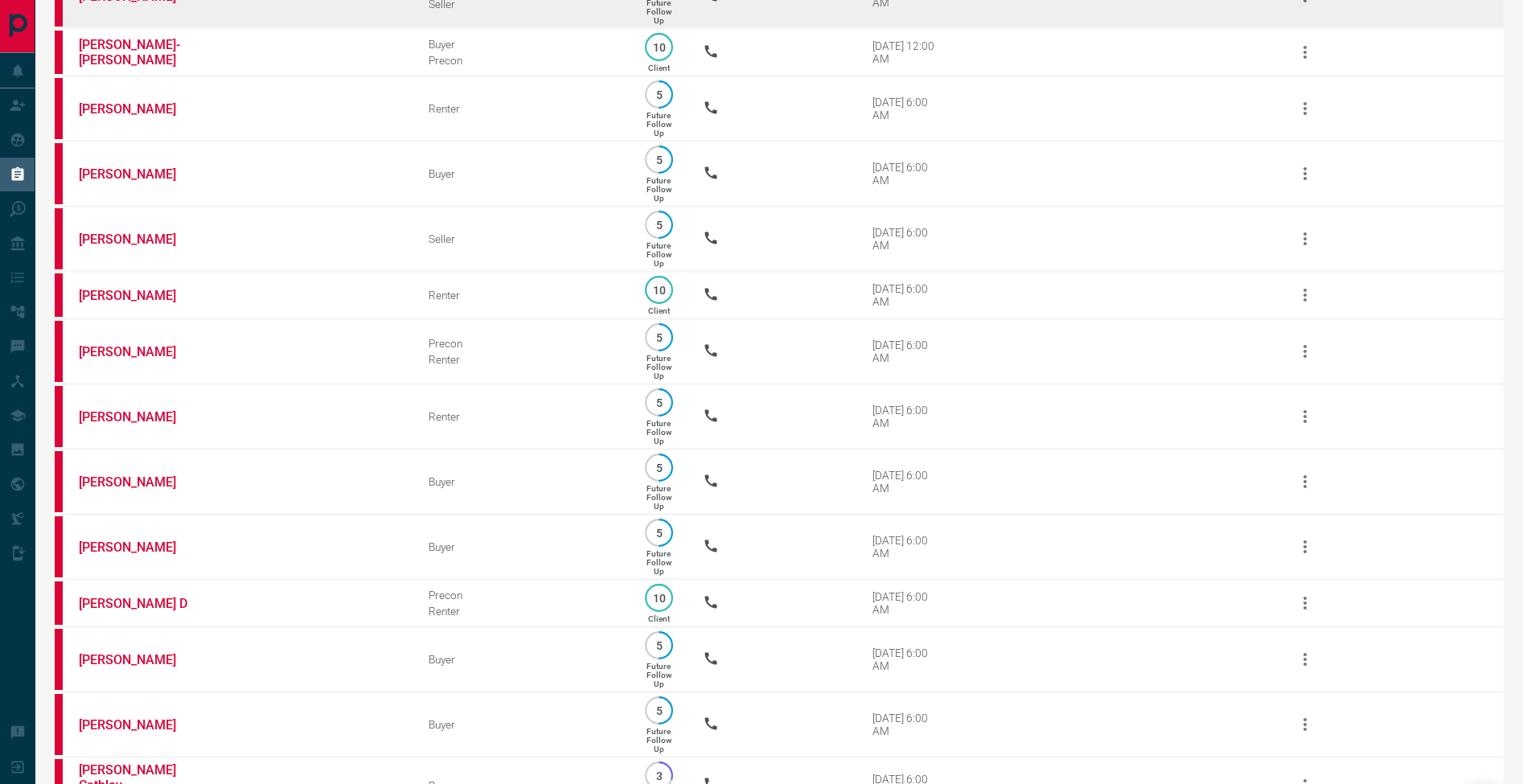
scroll to position [478, 0]
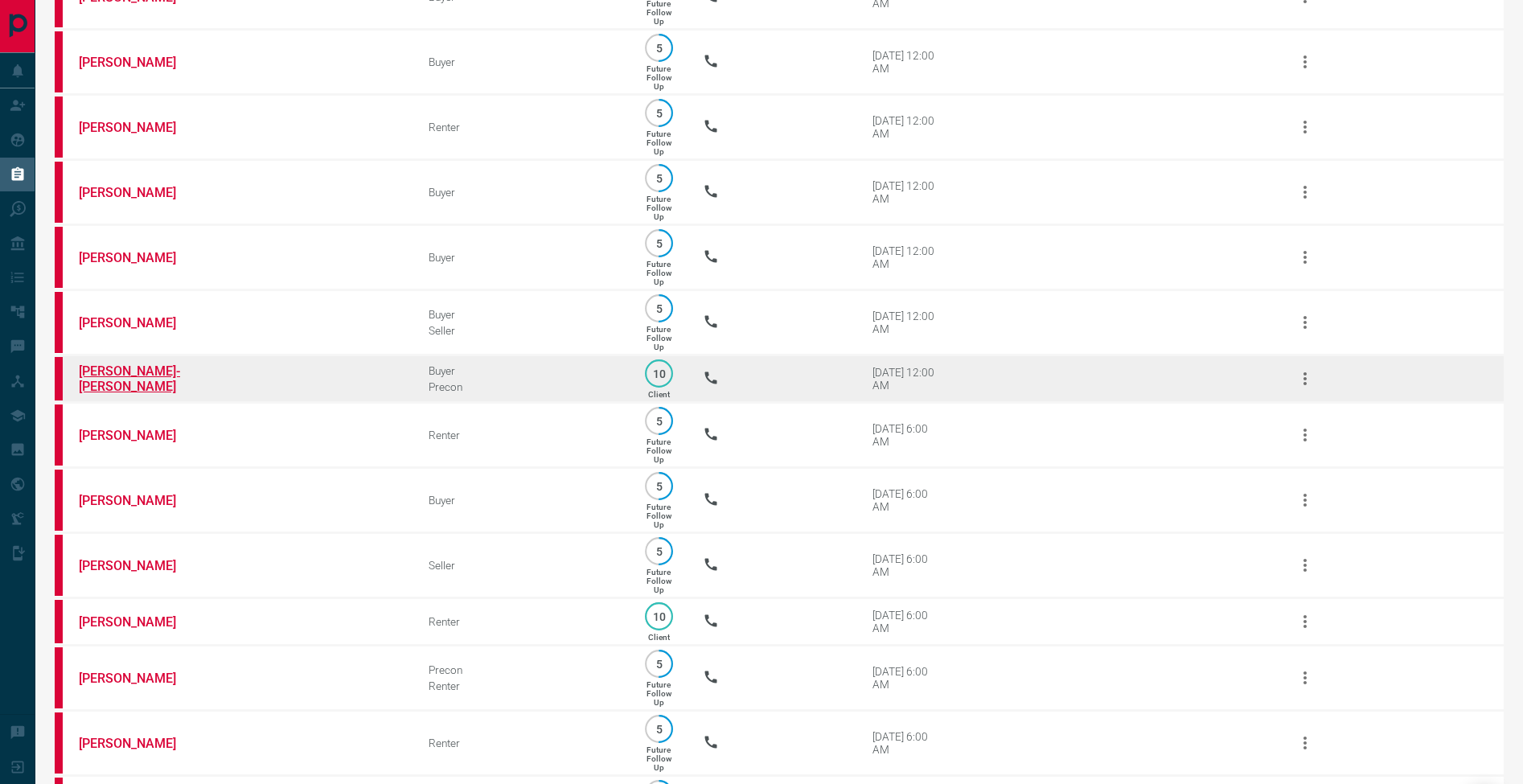
click at [126, 394] on link "[PERSON_NAME]-[PERSON_NAME]" at bounding box center [139, 378] width 120 height 31
